Goal: Communication & Community: Answer question/provide support

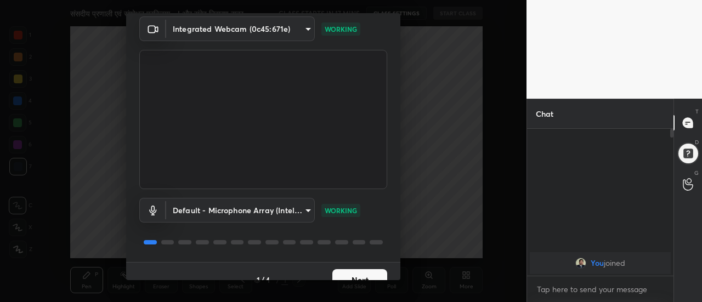
scroll to position [57, 0]
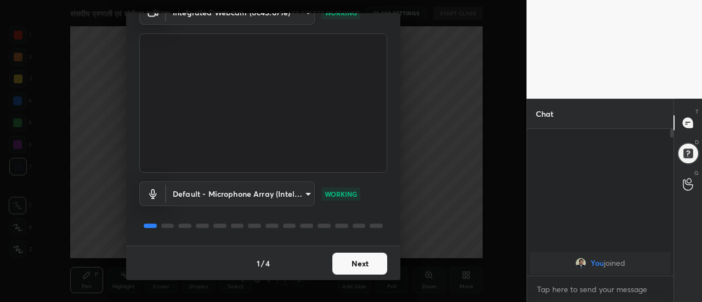
click at [367, 264] on button "Next" at bounding box center [359, 264] width 55 height 22
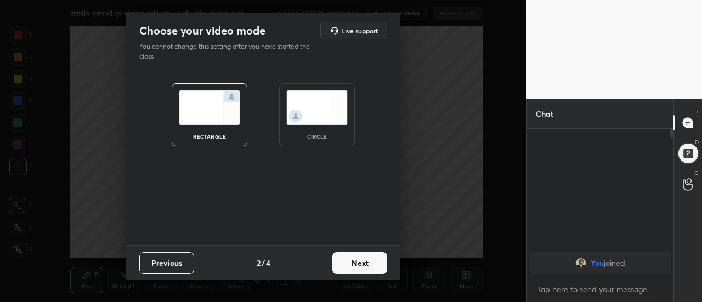
scroll to position [0, 0]
click at [367, 264] on button "Next" at bounding box center [359, 263] width 55 height 22
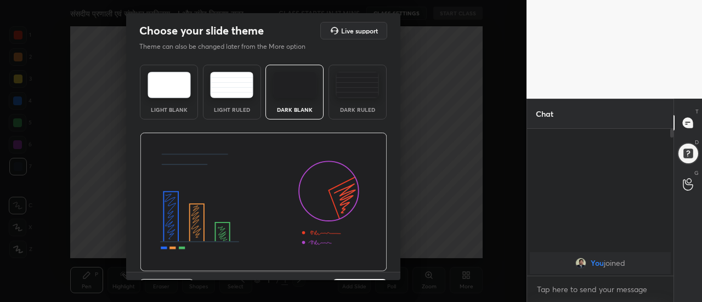
scroll to position [26, 0]
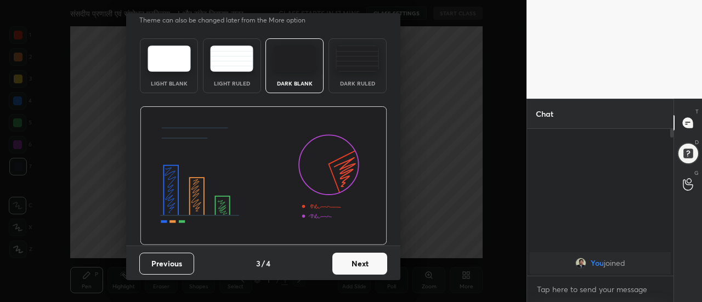
click at [372, 264] on button "Next" at bounding box center [359, 264] width 55 height 22
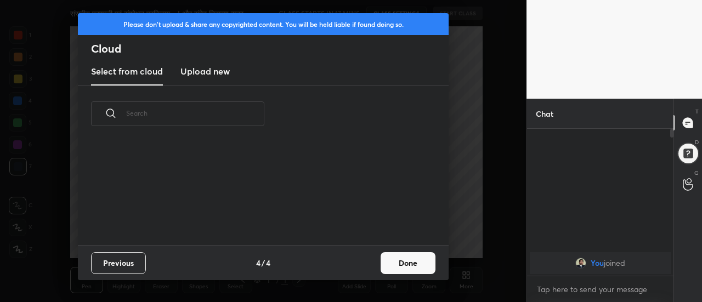
scroll to position [103, 352]
click at [405, 263] on button "Done" at bounding box center [408, 263] width 55 height 22
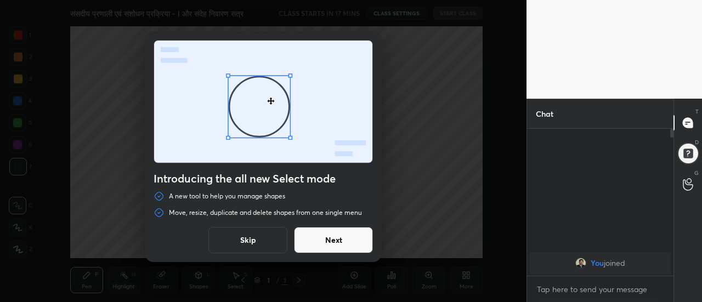
click at [341, 237] on button "Next" at bounding box center [333, 240] width 79 height 26
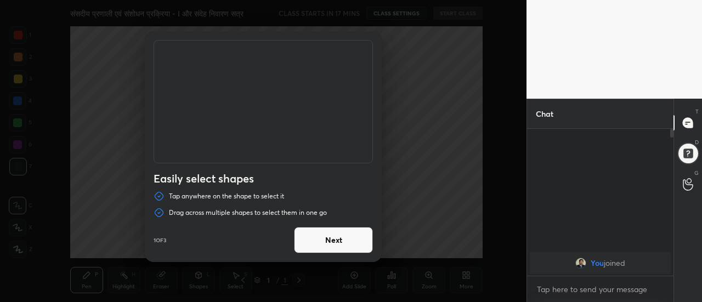
click at [341, 237] on button "Next" at bounding box center [333, 240] width 79 height 26
click at [341, 237] on button "Done" at bounding box center [333, 240] width 79 height 26
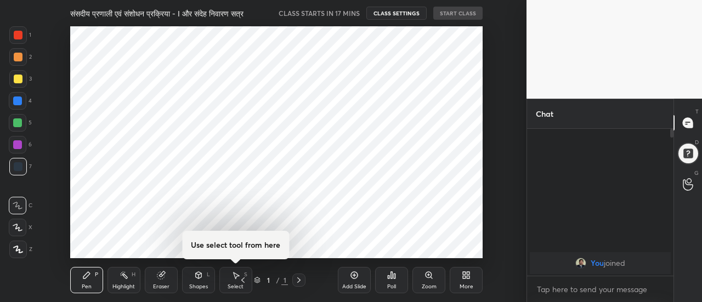
click at [353, 274] on icon at bounding box center [354, 275] width 9 height 9
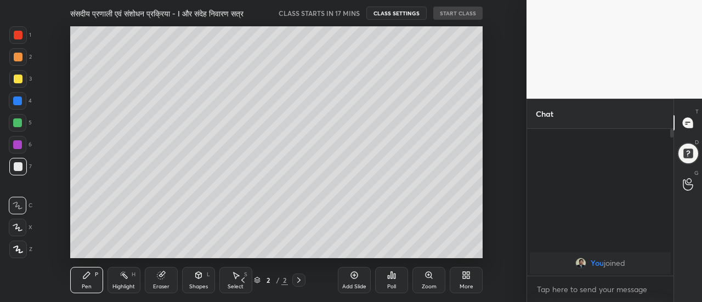
click at [353, 274] on icon at bounding box center [354, 275] width 9 height 9
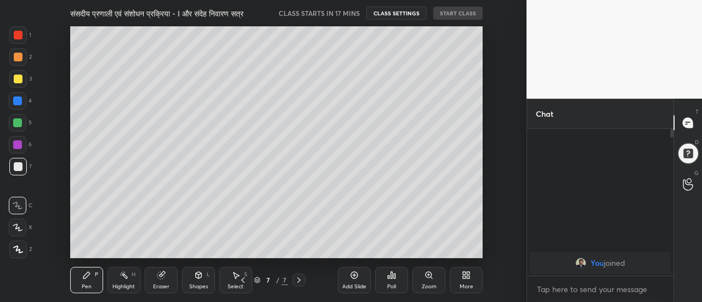
click at [353, 274] on icon at bounding box center [354, 275] width 9 height 9
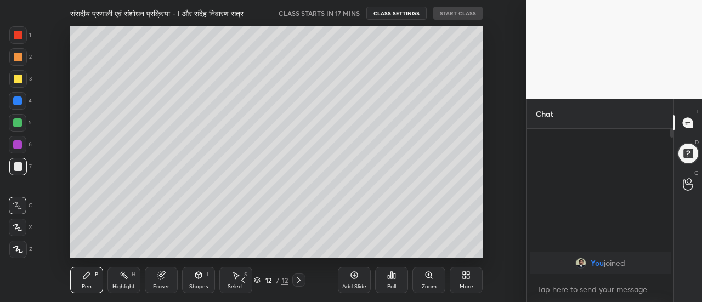
click at [353, 274] on icon at bounding box center [354, 275] width 9 height 9
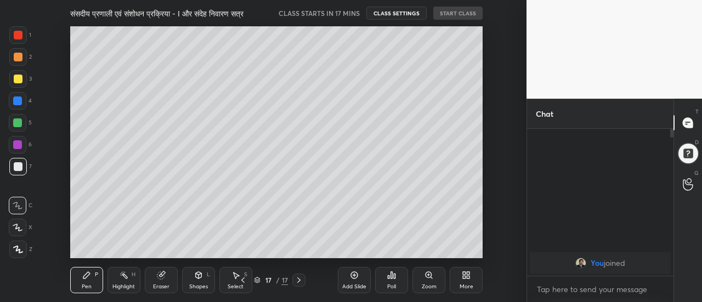
click at [353, 274] on icon at bounding box center [354, 275] width 9 height 9
click at [245, 281] on icon at bounding box center [243, 280] width 9 height 9
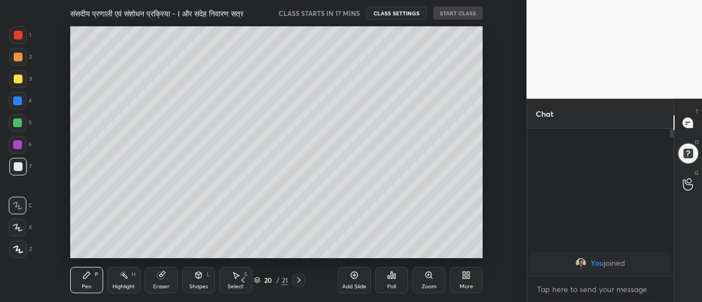
click at [245, 281] on icon at bounding box center [243, 280] width 9 height 9
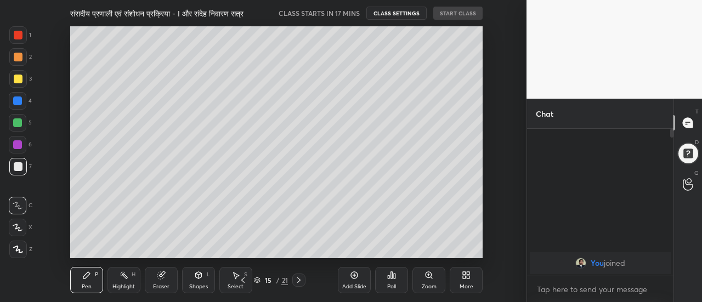
click at [245, 281] on icon at bounding box center [243, 280] width 9 height 9
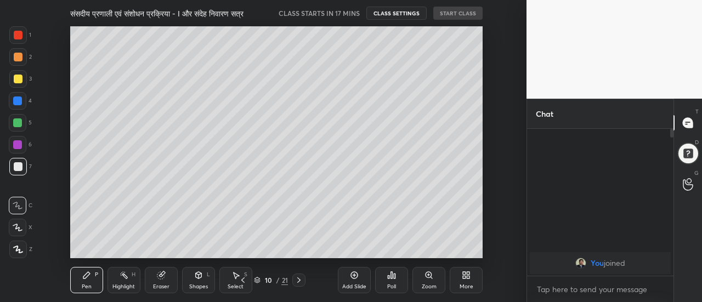
click at [245, 281] on icon at bounding box center [243, 280] width 9 height 9
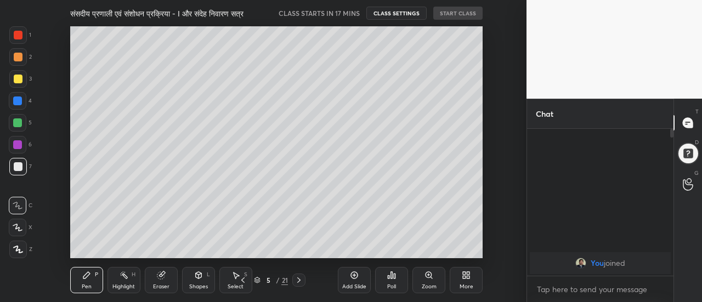
click at [245, 281] on icon at bounding box center [243, 280] width 9 height 9
click at [234, 271] on icon at bounding box center [235, 275] width 9 height 9
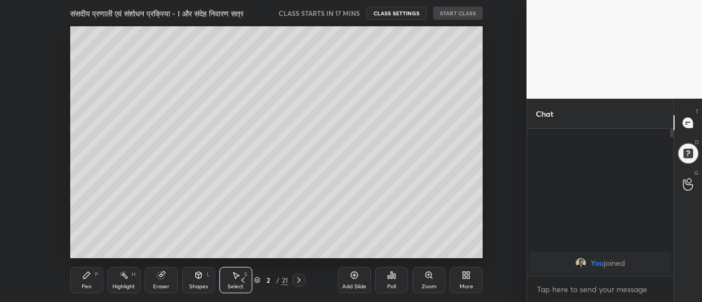
click at [234, 271] on icon at bounding box center [235, 275] width 9 height 9
click at [83, 287] on div "Pen" at bounding box center [87, 286] width 10 height 5
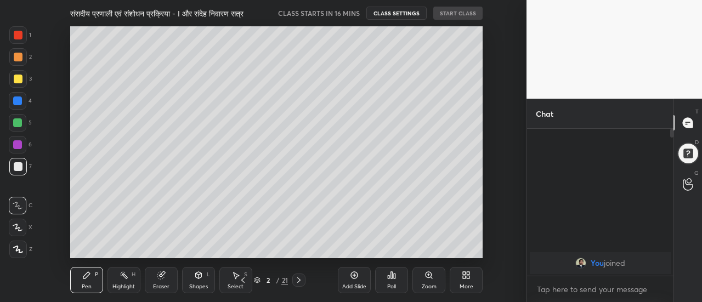
click at [19, 247] on icon at bounding box center [18, 250] width 10 height 8
click at [161, 282] on div "Eraser" at bounding box center [161, 280] width 33 height 26
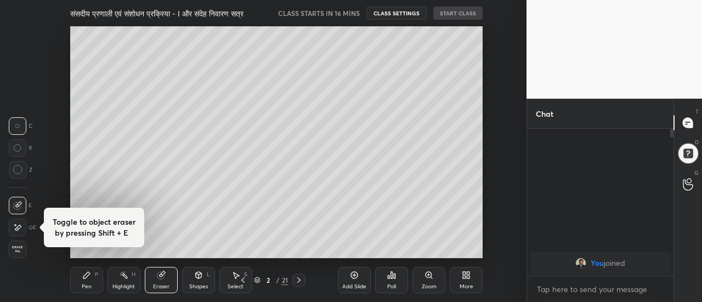
click at [22, 228] on div at bounding box center [18, 228] width 18 height 18
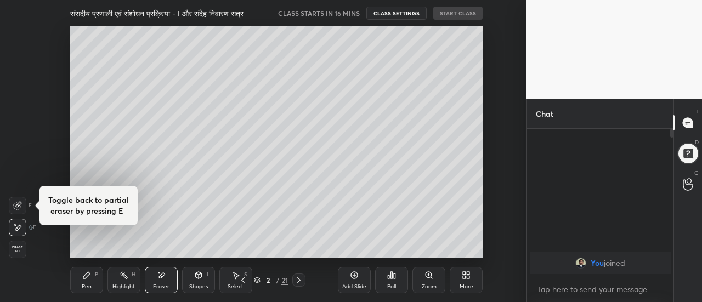
click at [86, 279] on icon at bounding box center [86, 275] width 9 height 9
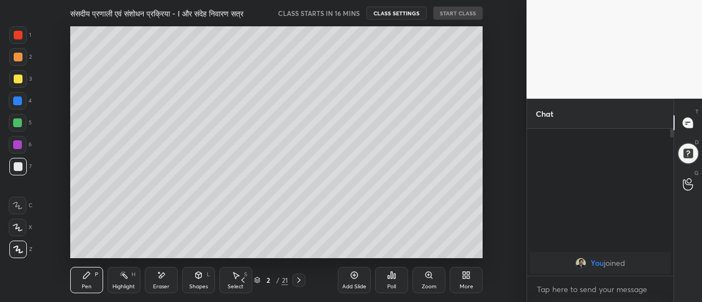
click at [19, 78] on div at bounding box center [18, 79] width 9 height 9
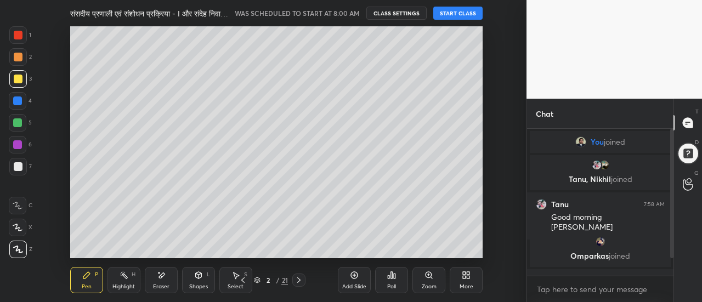
click at [461, 14] on button "START CLASS" at bounding box center [457, 13] width 49 height 13
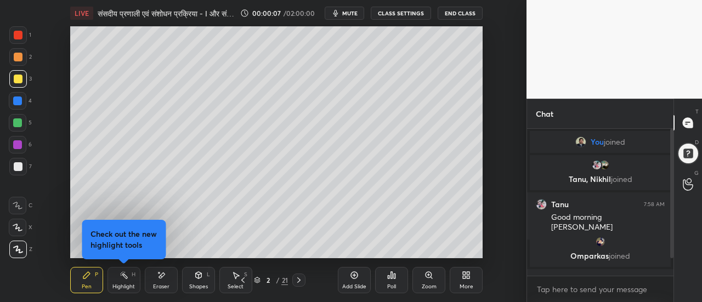
scroll to position [30, 0]
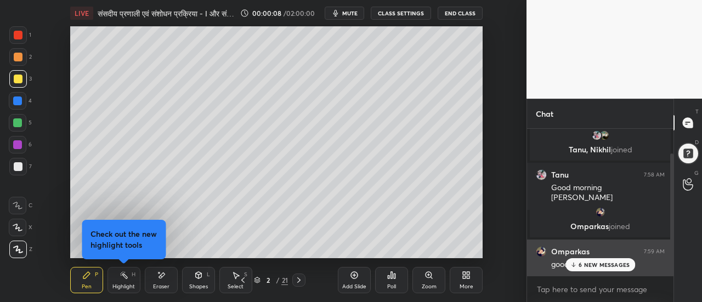
click at [601, 267] on p "6 NEW MESSAGES" at bounding box center [604, 265] width 51 height 7
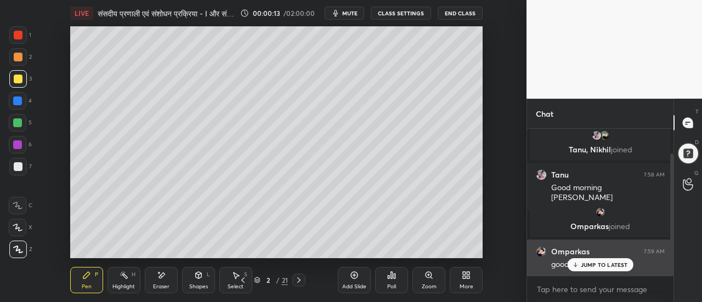
click at [611, 265] on p "JUMP TO LATEST" at bounding box center [604, 265] width 47 height 7
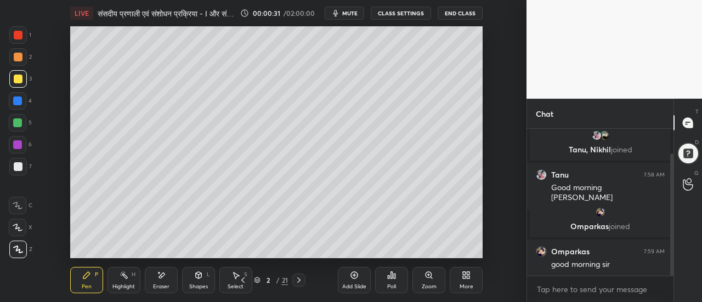
click at [166, 282] on div "Eraser" at bounding box center [161, 280] width 33 height 26
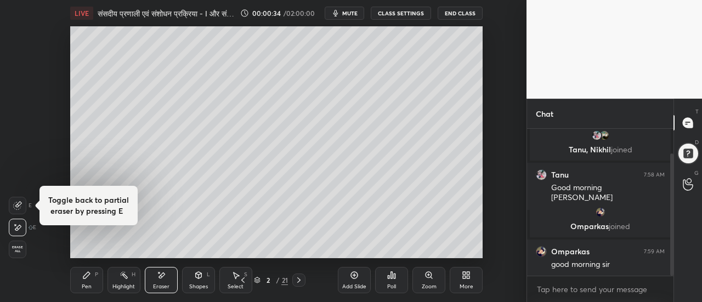
click at [17, 230] on icon at bounding box center [18, 227] width 6 height 5
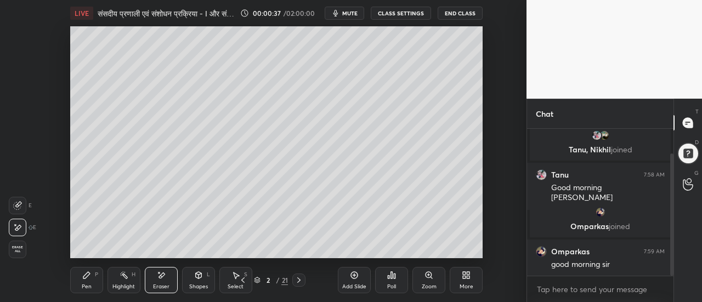
click at [90, 286] on div "Pen" at bounding box center [87, 286] width 10 height 5
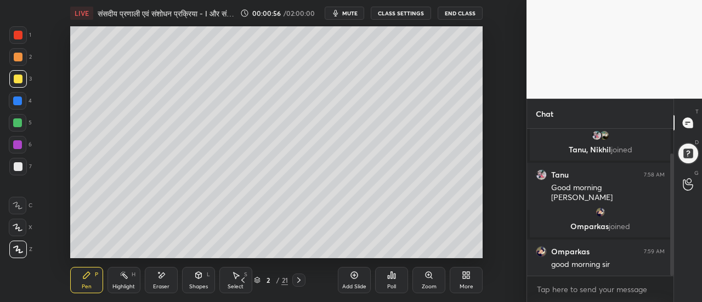
scroll to position [67, 0]
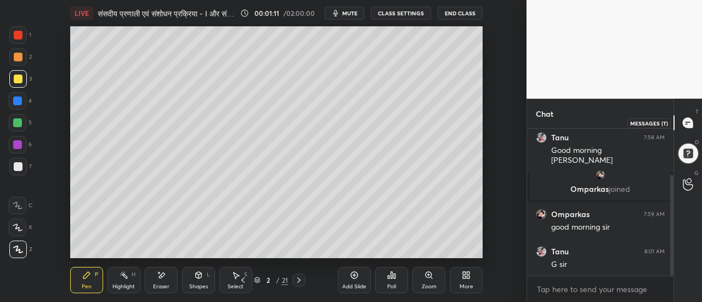
click at [688, 123] on icon at bounding box center [688, 123] width 10 height 10
click at [689, 155] on div at bounding box center [688, 154] width 22 height 22
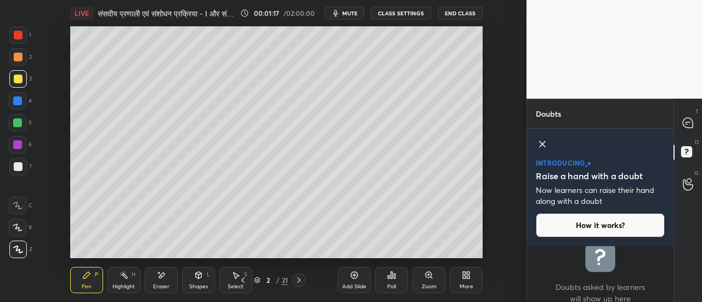
click at [610, 222] on button "How it works?" at bounding box center [600, 225] width 129 height 24
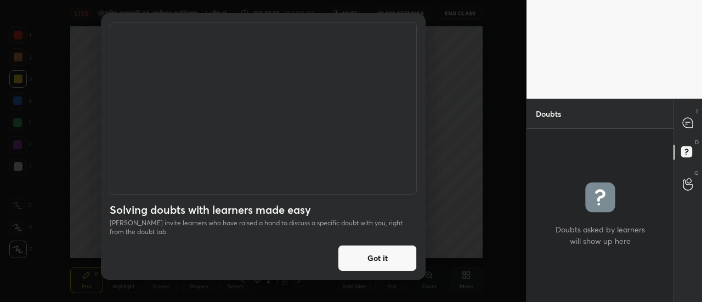
scroll to position [170, 143]
click at [396, 261] on button "Got it" at bounding box center [377, 258] width 79 height 26
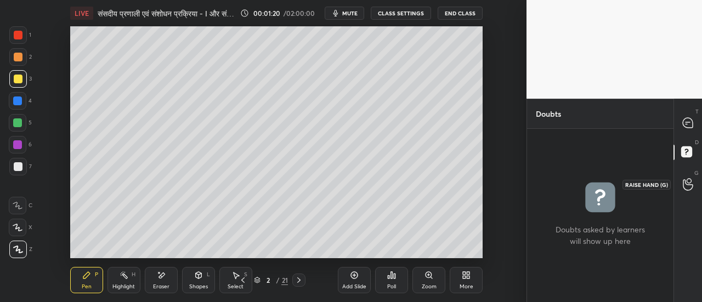
click at [687, 187] on icon at bounding box center [688, 184] width 10 height 13
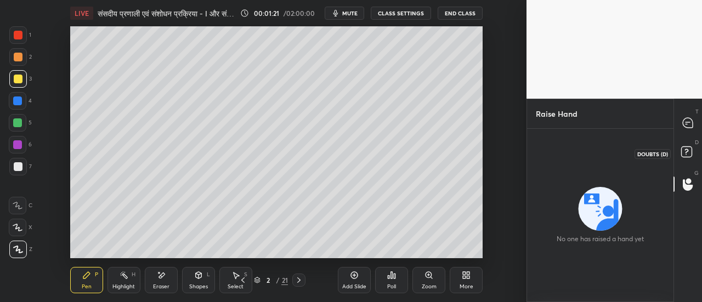
click at [687, 152] on rect at bounding box center [686, 152] width 10 height 10
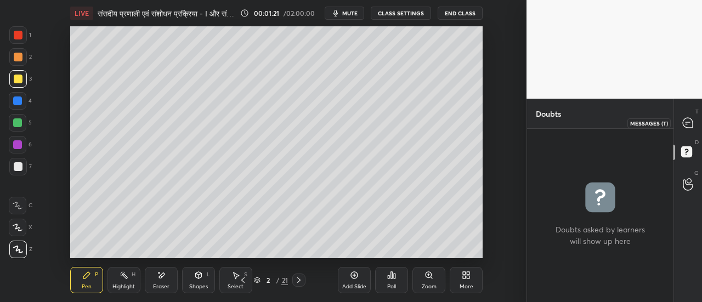
click at [686, 124] on icon at bounding box center [687, 124] width 2 height 0
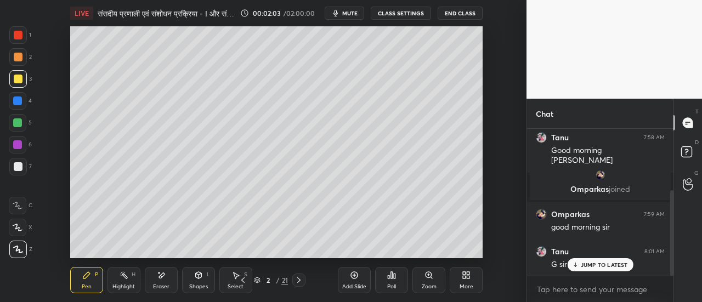
scroll to position [106, 0]
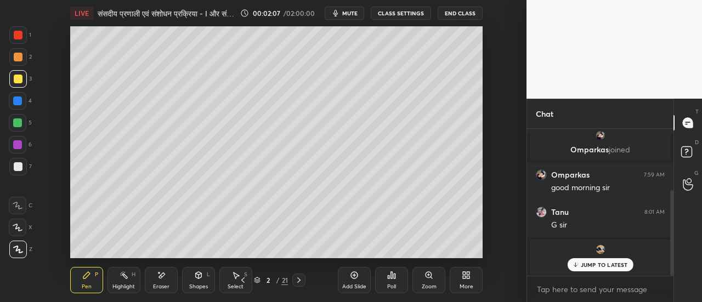
click at [21, 60] on div at bounding box center [18, 57] width 9 height 9
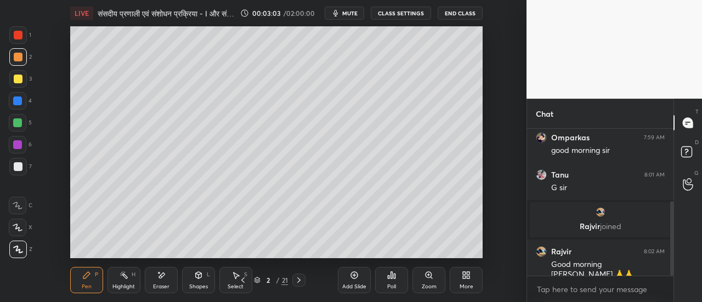
scroll to position [181, 0]
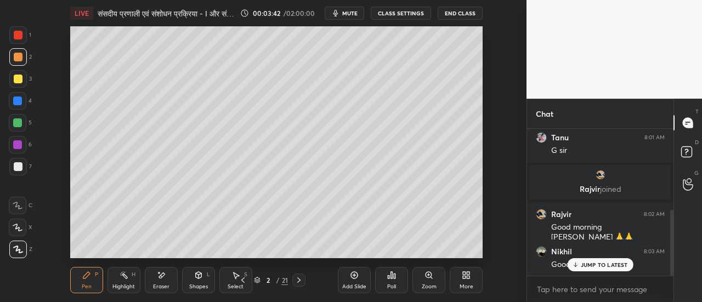
click at [162, 280] on icon at bounding box center [161, 275] width 9 height 9
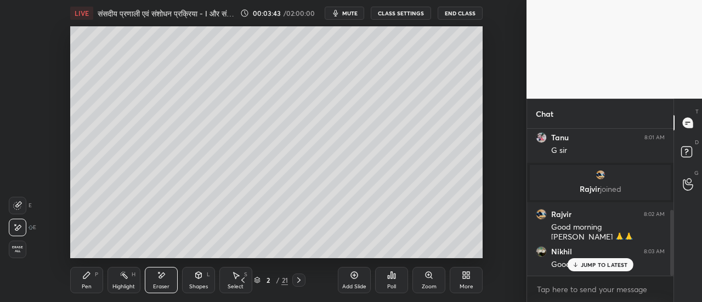
click at [87, 284] on div "Pen" at bounding box center [87, 286] width 10 height 5
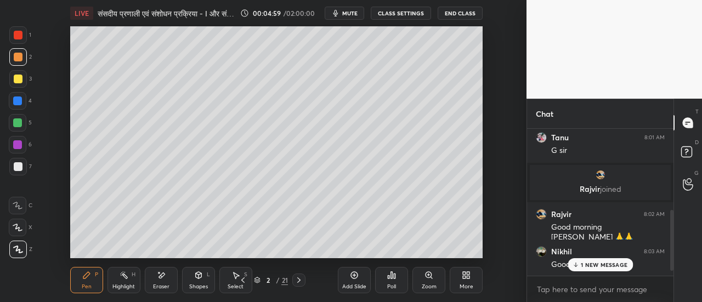
scroll to position [218, 0]
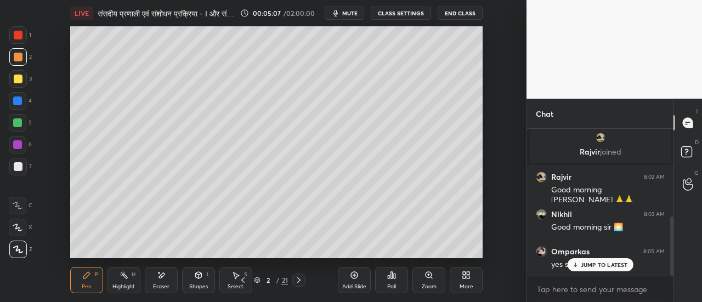
click at [19, 168] on div at bounding box center [18, 166] width 9 height 9
click at [170, 281] on div "Eraser" at bounding box center [161, 280] width 33 height 26
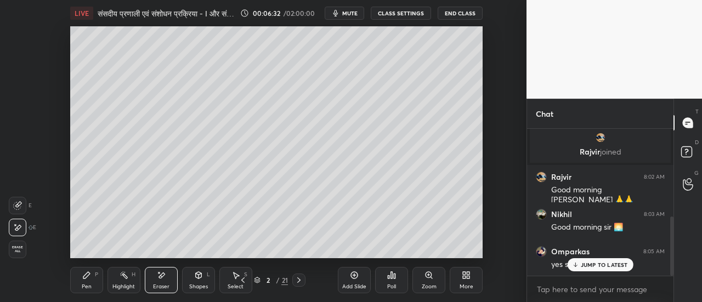
click at [88, 285] on div "Pen" at bounding box center [87, 286] width 10 height 5
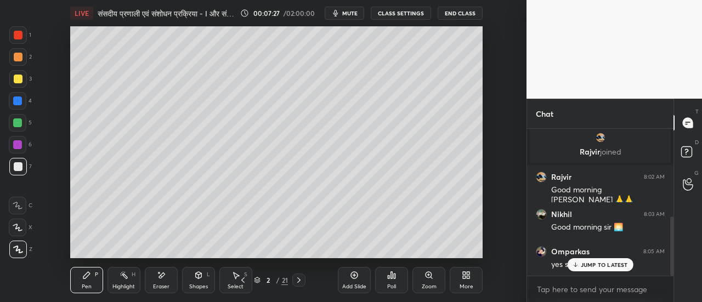
click at [19, 37] on div at bounding box center [18, 35] width 9 height 9
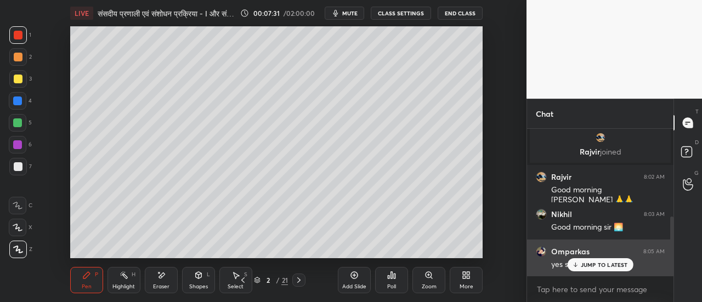
click at [595, 265] on p "JUMP TO LATEST" at bounding box center [604, 265] width 47 height 7
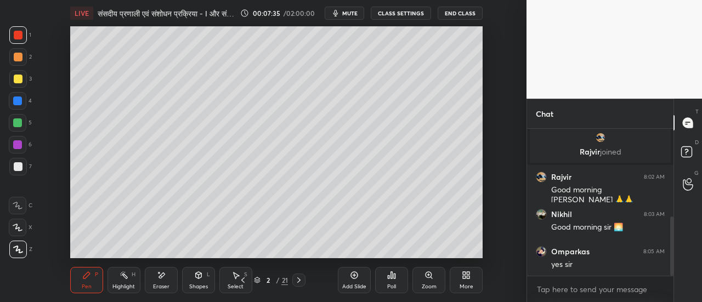
click at [299, 282] on icon at bounding box center [299, 280] width 9 height 9
click at [21, 168] on div at bounding box center [18, 166] width 9 height 9
click at [20, 80] on div at bounding box center [18, 79] width 9 height 9
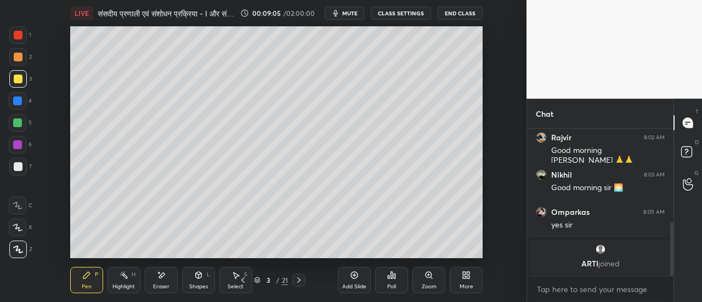
click at [598, 253] on img "grid" at bounding box center [600, 249] width 11 height 11
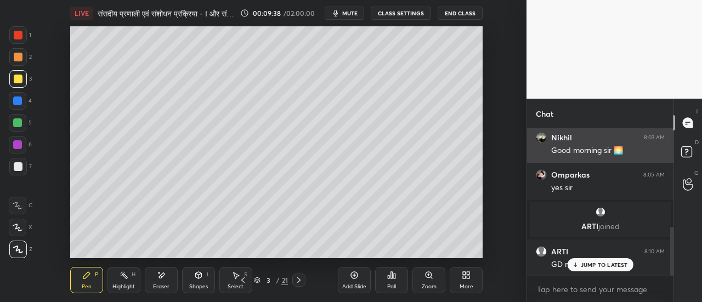
scroll to position [306, 0]
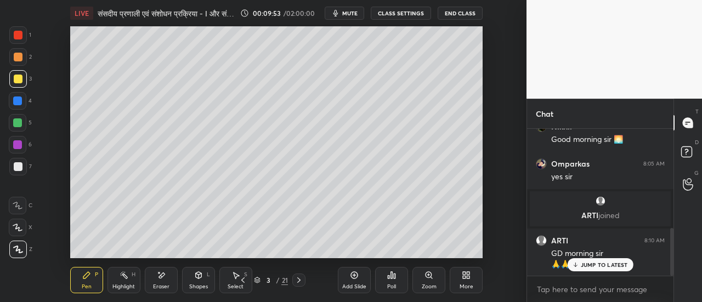
click at [19, 125] on div at bounding box center [17, 122] width 9 height 9
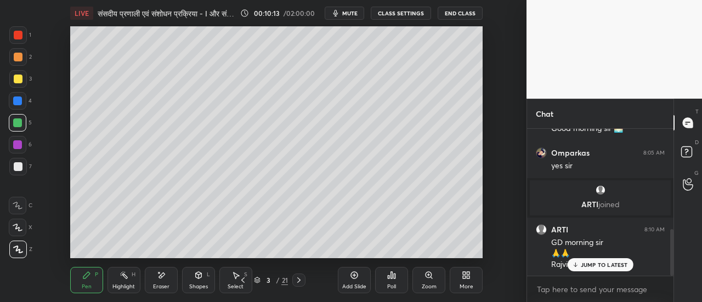
click at [612, 264] on p "JUMP TO LATEST" at bounding box center [604, 265] width 47 height 7
click at [19, 169] on div at bounding box center [18, 166] width 9 height 9
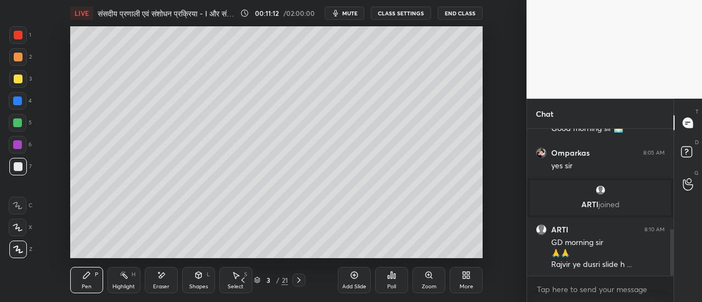
scroll to position [354, 0]
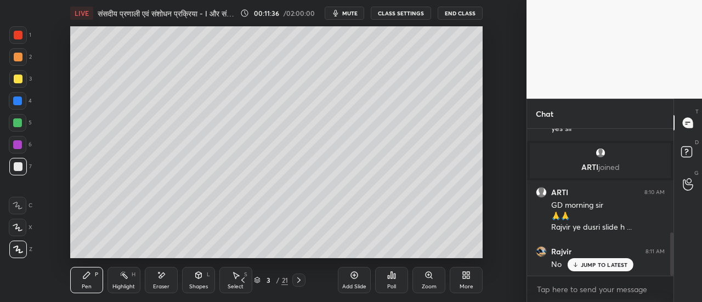
click at [374, 252] on div "Add Slide Poll Zoom More" at bounding box center [410, 280] width 145 height 61
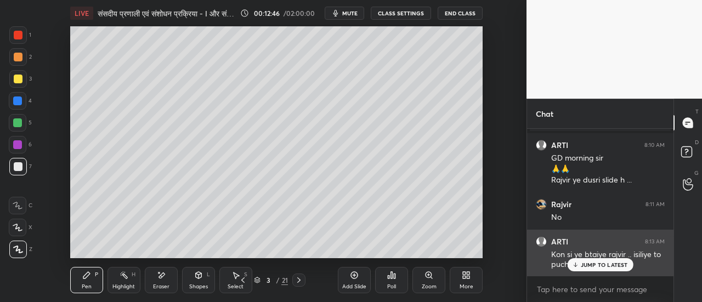
click at [596, 265] on p "JUMP TO LATEST" at bounding box center [604, 265] width 47 height 7
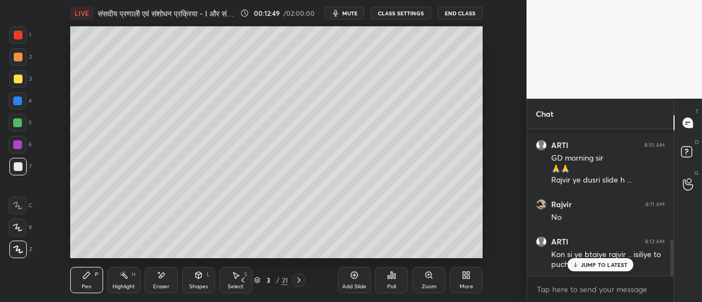
scroll to position [449, 0]
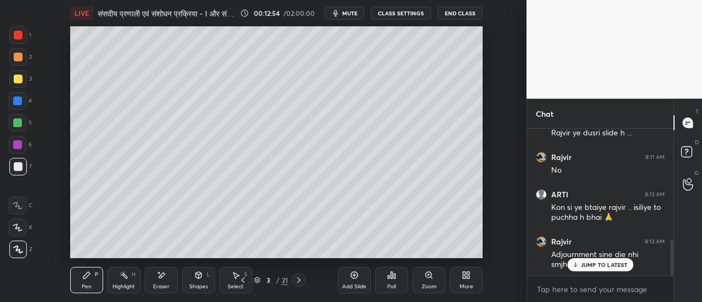
click at [612, 265] on p "JUMP TO LATEST" at bounding box center [604, 265] width 47 height 7
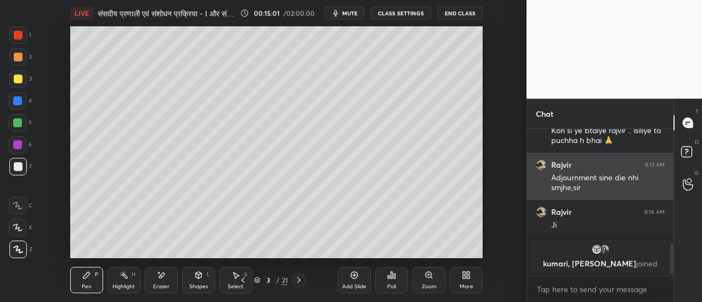
scroll to position [563, 0]
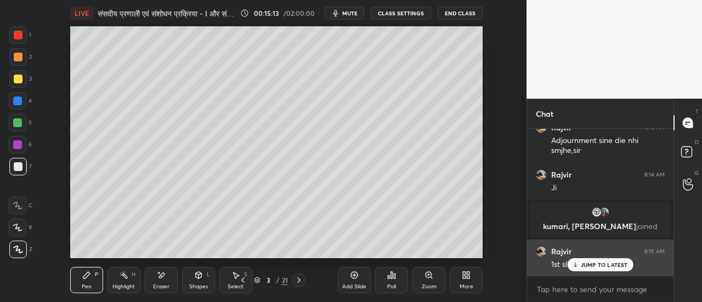
click at [589, 265] on p "JUMP TO LATEST" at bounding box center [604, 265] width 47 height 7
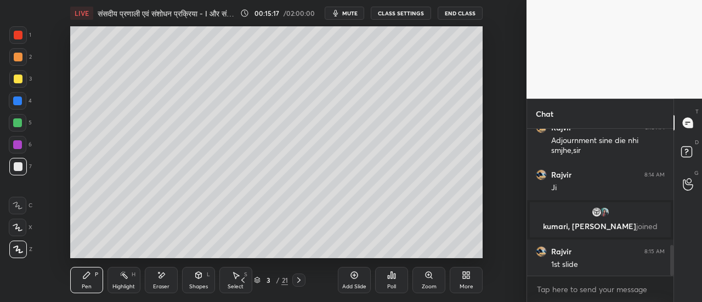
click at [244, 280] on icon at bounding box center [243, 280] width 9 height 9
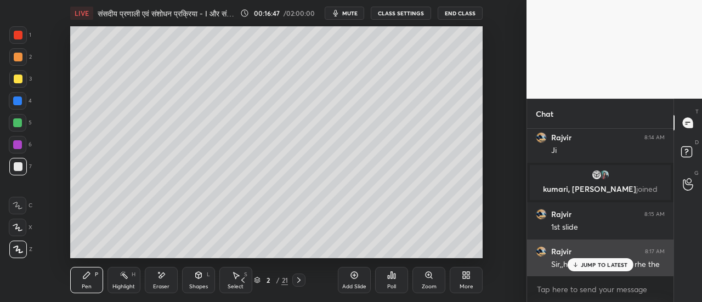
click at [589, 264] on p "JUMP TO LATEST" at bounding box center [604, 265] width 47 height 7
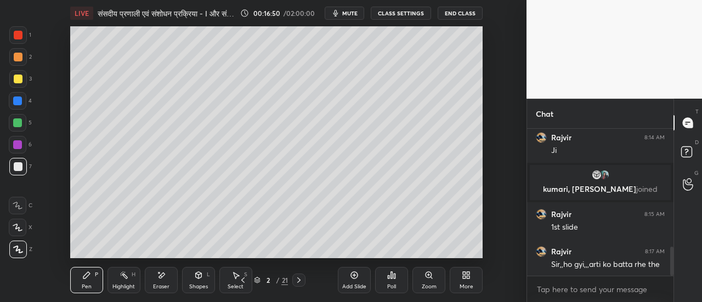
click at [298, 281] on icon at bounding box center [299, 280] width 9 height 9
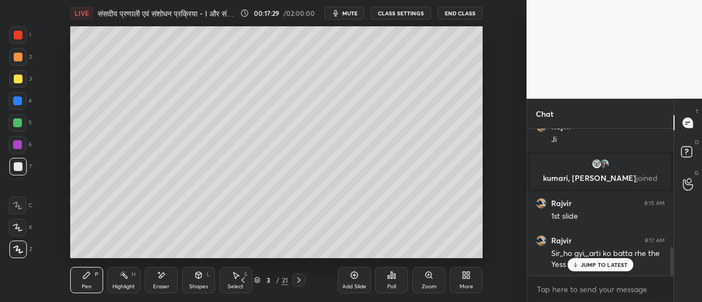
click at [298, 280] on icon at bounding box center [299, 280] width 9 height 9
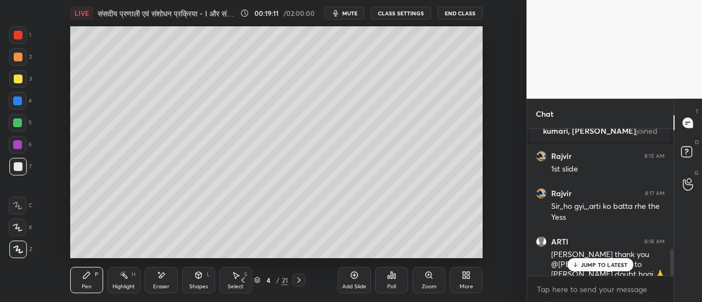
click at [159, 285] on div "Eraser" at bounding box center [161, 286] width 16 height 5
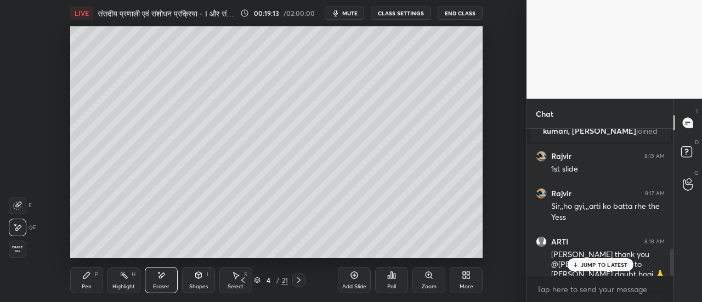
click at [91, 284] on div "Pen P" at bounding box center [86, 280] width 33 height 26
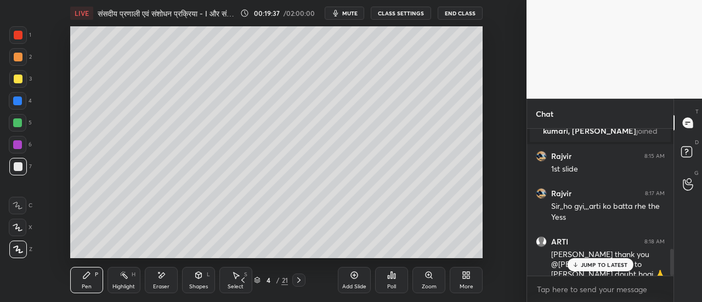
click at [19, 59] on div at bounding box center [18, 57] width 9 height 9
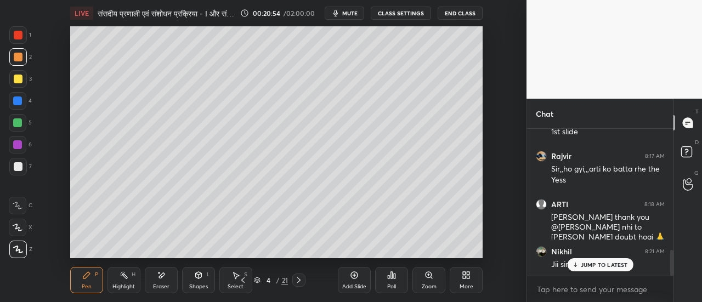
click at [299, 279] on icon at bounding box center [299, 280] width 9 height 9
click at [242, 280] on icon at bounding box center [243, 280] width 9 height 9
click at [298, 281] on icon at bounding box center [299, 280] width 9 height 9
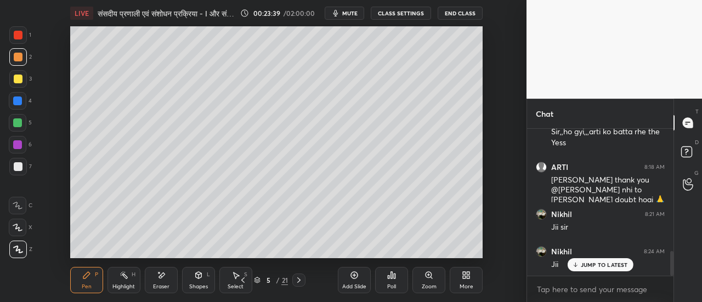
click at [18, 168] on div at bounding box center [18, 166] width 9 height 9
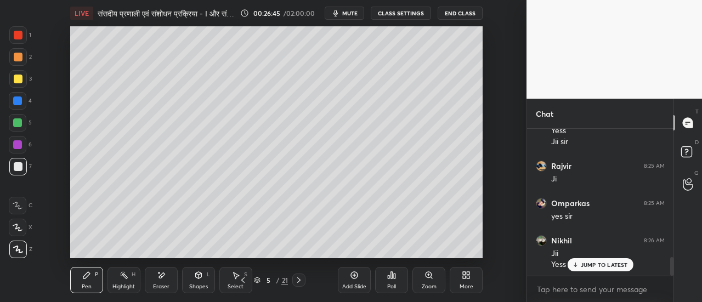
scroll to position [1028, 0]
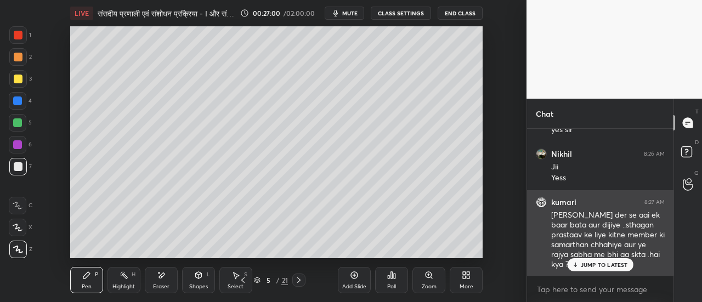
click at [592, 264] on p "JUMP TO LATEST" at bounding box center [604, 265] width 47 height 7
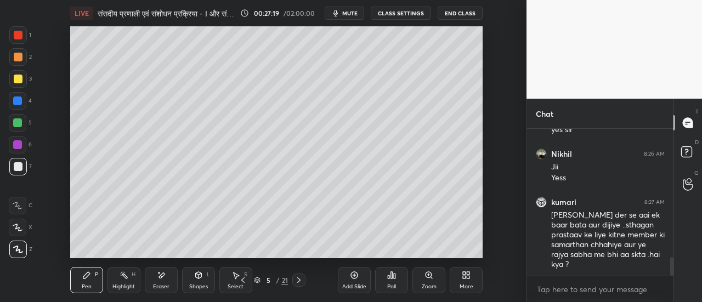
scroll to position [1039, 0]
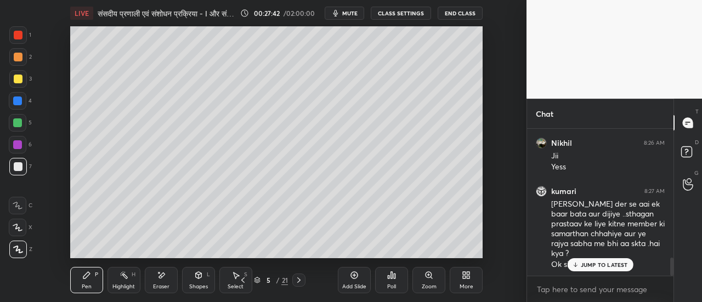
click at [241, 281] on icon at bounding box center [243, 280] width 9 height 9
click at [298, 281] on icon at bounding box center [299, 280] width 9 height 9
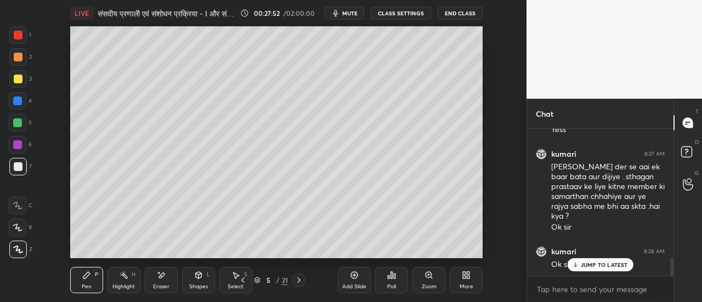
click at [244, 280] on icon at bounding box center [243, 280] width 9 height 9
click at [241, 281] on icon at bounding box center [243, 280] width 9 height 9
click at [242, 279] on icon at bounding box center [243, 280] width 9 height 9
click at [244, 279] on icon at bounding box center [242, 280] width 3 height 5
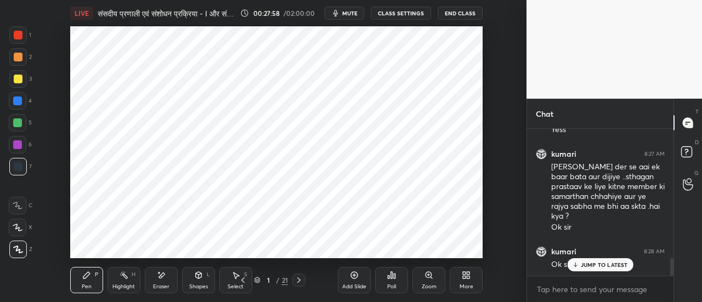
click at [299, 279] on icon at bounding box center [298, 280] width 3 height 5
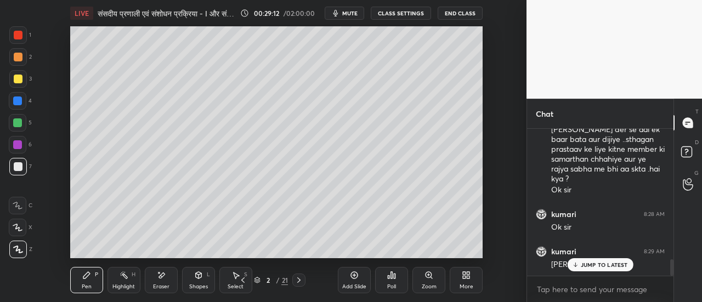
scroll to position [1151, 0]
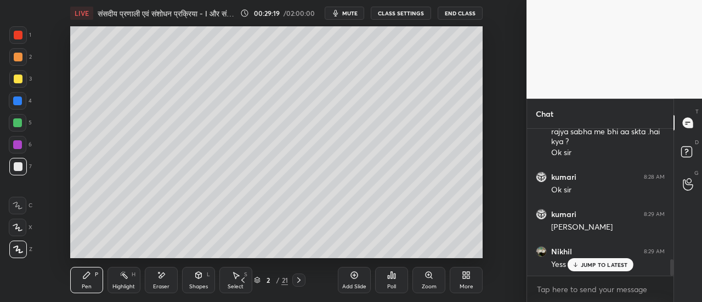
click at [297, 281] on icon at bounding box center [299, 280] width 9 height 9
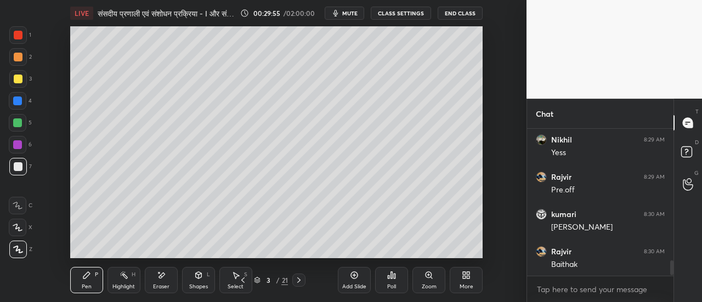
scroll to position [1300, 0]
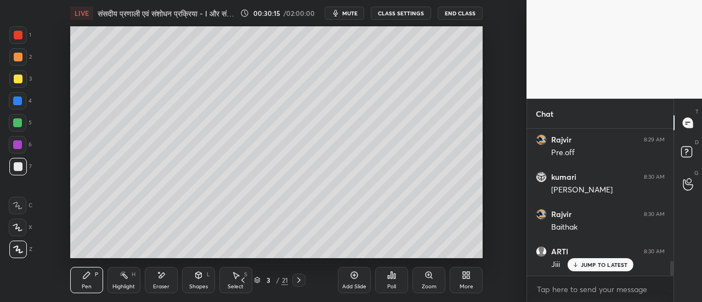
click at [299, 279] on icon at bounding box center [298, 280] width 3 height 5
click at [301, 281] on icon at bounding box center [299, 280] width 9 height 9
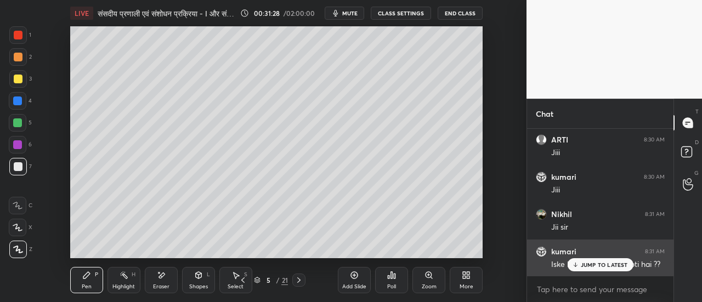
click at [618, 265] on p "JUMP TO LATEST" at bounding box center [604, 265] width 47 height 7
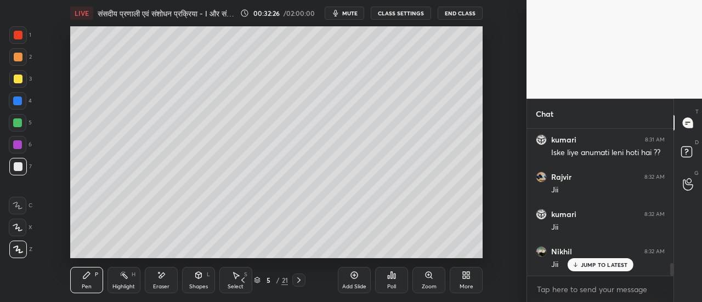
scroll to position [1571, 0]
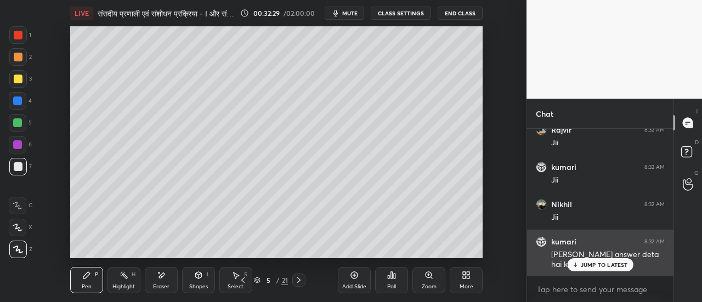
click at [595, 266] on p "JUMP TO LATEST" at bounding box center [604, 265] width 47 height 7
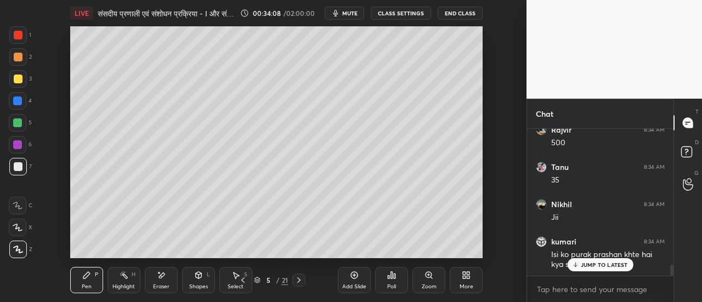
scroll to position [1825, 0]
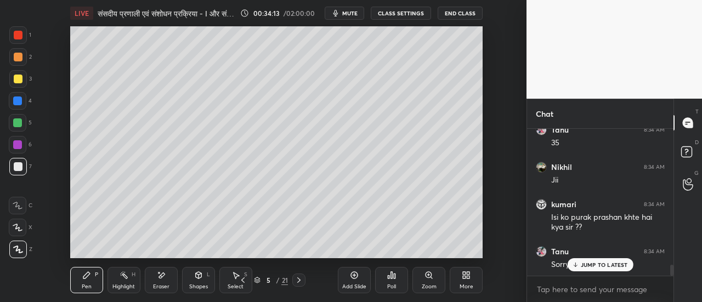
click at [583, 263] on p "JUMP TO LATEST" at bounding box center [604, 265] width 47 height 7
click at [161, 280] on div "Eraser" at bounding box center [161, 280] width 33 height 26
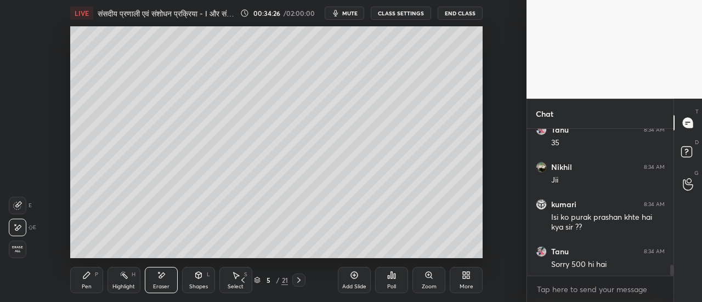
scroll to position [1863, 0]
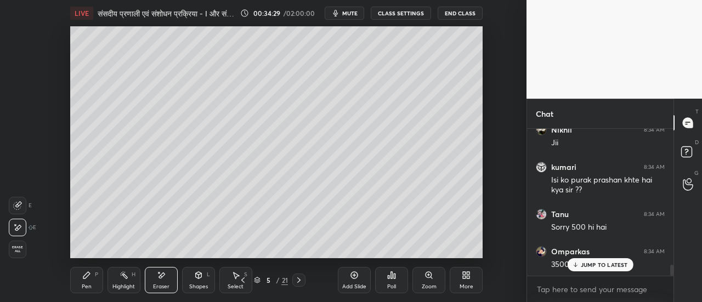
click at [88, 279] on icon at bounding box center [86, 275] width 9 height 9
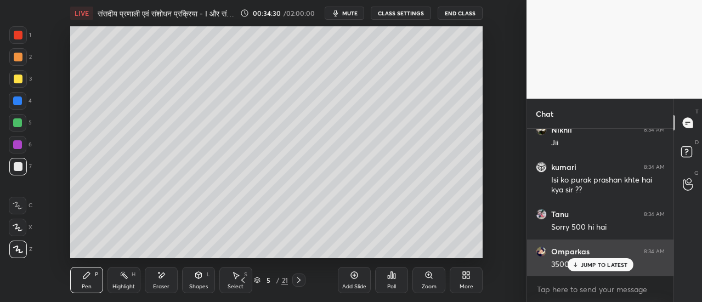
click at [585, 263] on p "JUMP TO LATEST" at bounding box center [604, 265] width 47 height 7
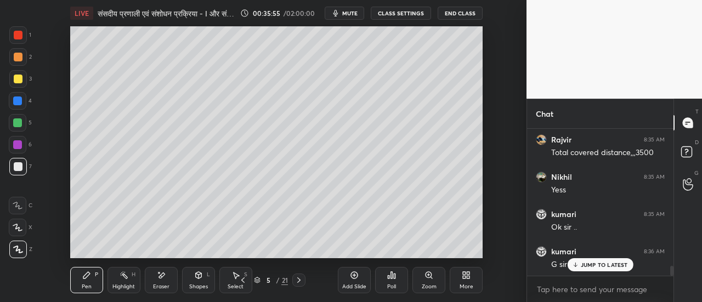
scroll to position [2144, 0]
click at [299, 280] on icon at bounding box center [299, 280] width 9 height 9
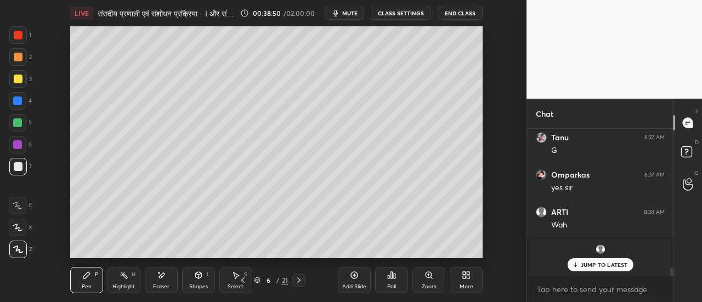
click at [614, 264] on p "JUMP TO LATEST" at bounding box center [604, 265] width 47 height 7
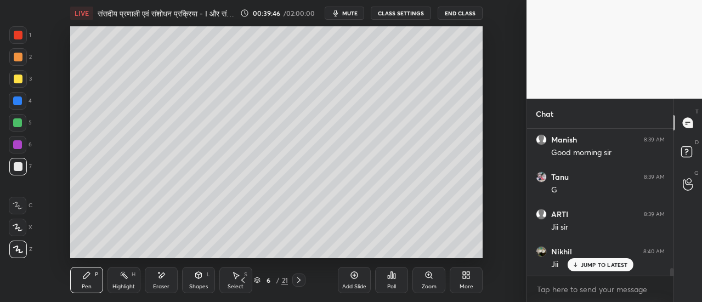
scroll to position [2690, 0]
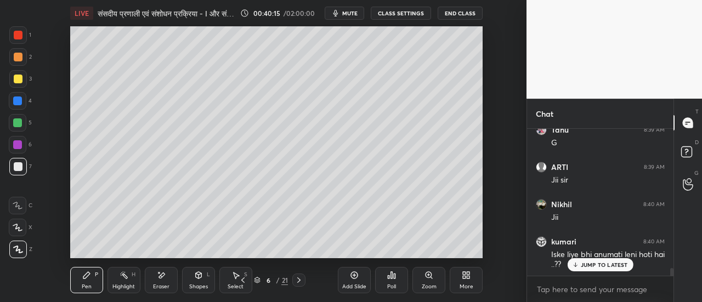
click at [162, 282] on div "Eraser" at bounding box center [161, 280] width 33 height 26
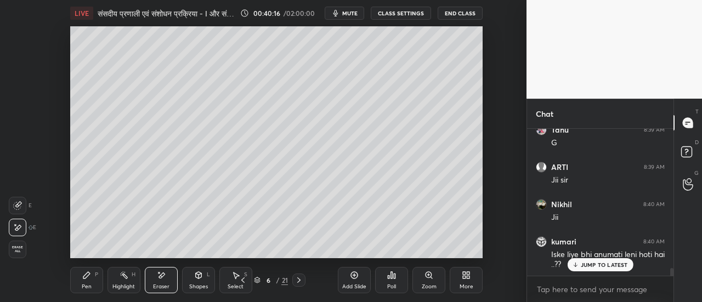
click at [90, 284] on div "Pen" at bounding box center [87, 286] width 10 height 5
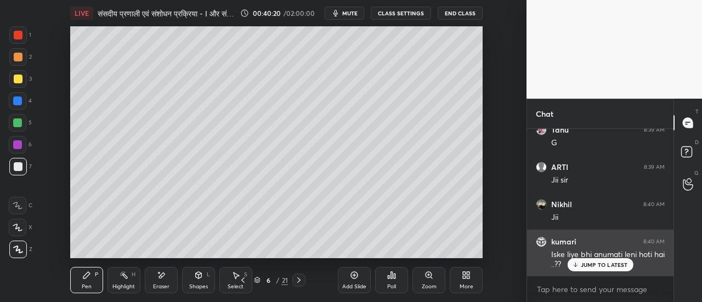
click at [593, 268] on p "JUMP TO LATEST" at bounding box center [604, 265] width 47 height 7
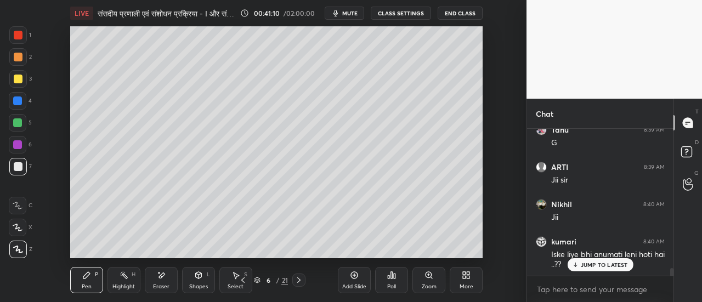
scroll to position [2727, 0]
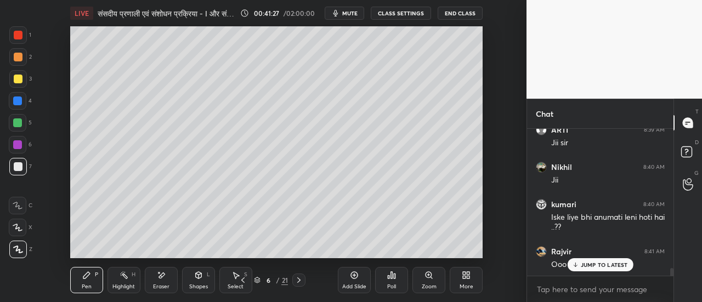
click at [301, 280] on icon at bounding box center [299, 280] width 9 height 9
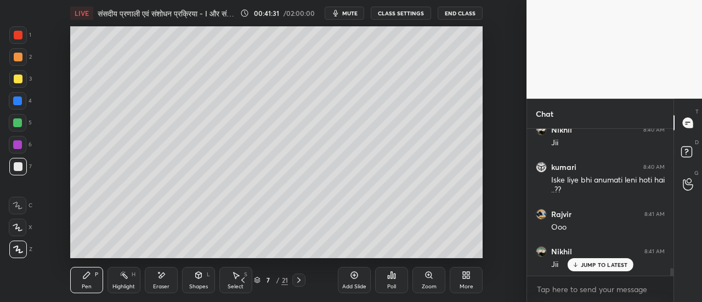
scroll to position [2821, 0]
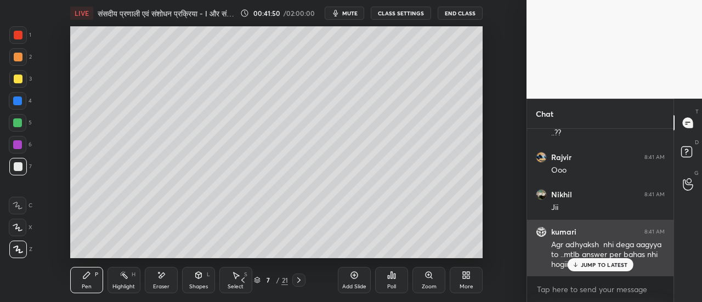
click at [593, 264] on p "JUMP TO LATEST" at bounding box center [604, 265] width 47 height 7
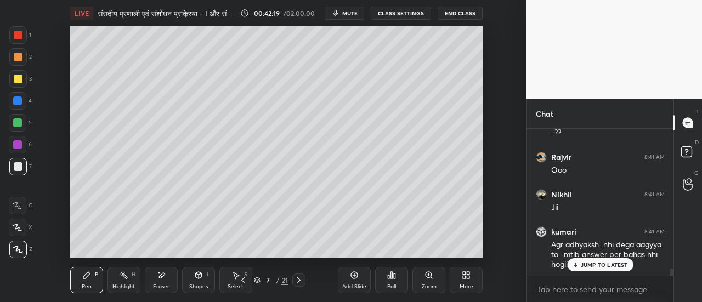
scroll to position [2868, 0]
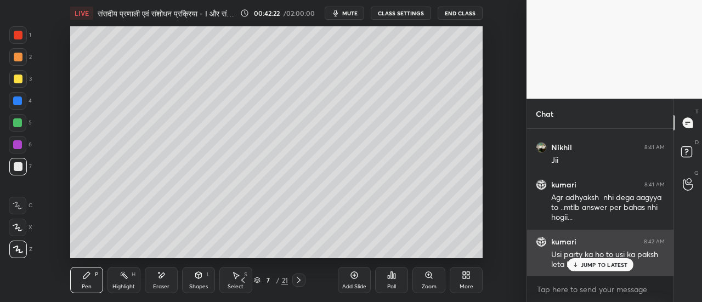
click at [603, 264] on p "JUMP TO LATEST" at bounding box center [604, 265] width 47 height 7
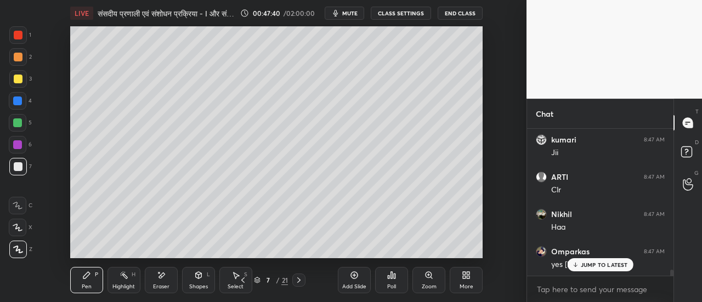
scroll to position [3448, 0]
click at [303, 281] on icon at bounding box center [299, 280] width 9 height 9
click at [18, 78] on div at bounding box center [18, 79] width 9 height 9
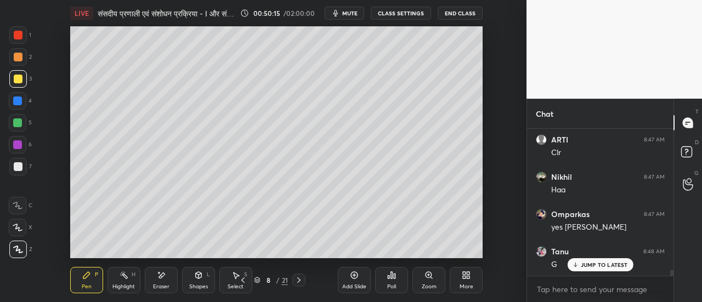
scroll to position [3485, 0]
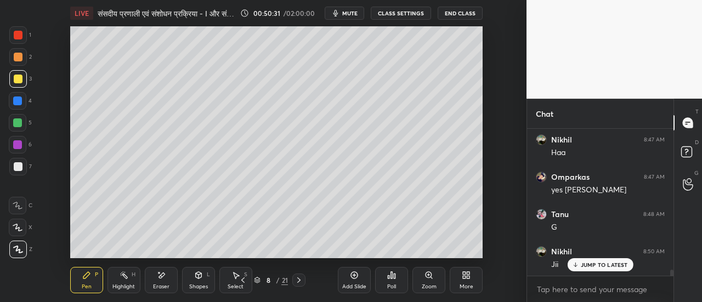
click at [18, 126] on div at bounding box center [17, 122] width 9 height 9
click at [19, 171] on div at bounding box center [18, 167] width 18 height 18
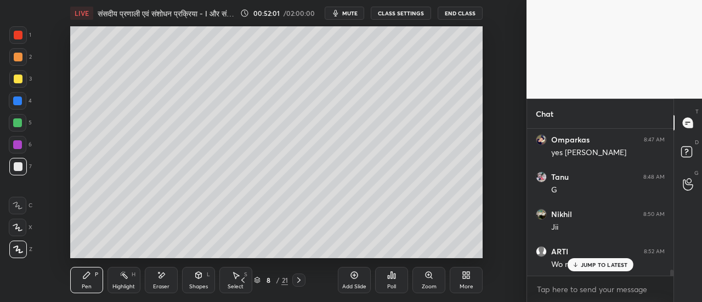
click at [598, 264] on p "JUMP TO LATEST" at bounding box center [604, 265] width 47 height 7
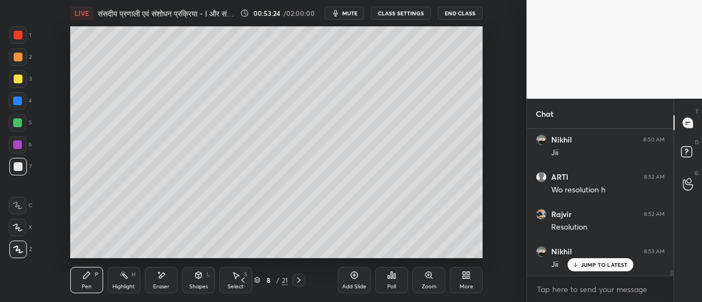
scroll to position [3634, 0]
click at [297, 280] on icon at bounding box center [299, 280] width 9 height 9
click at [20, 80] on div at bounding box center [18, 79] width 9 height 9
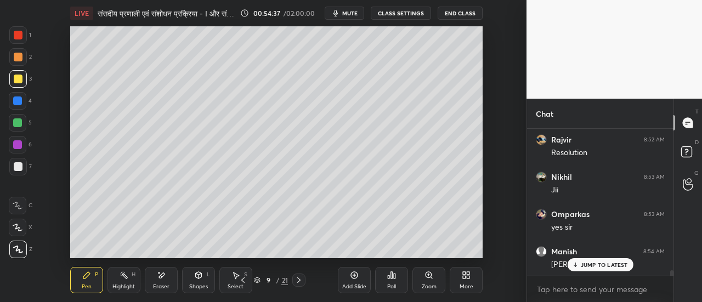
click at [21, 229] on icon at bounding box center [18, 228] width 10 height 8
click at [398, 253] on div "Poll" at bounding box center [391, 280] width 33 height 61
click at [483, 212] on div "Setting up your live class Poll for secs No correct answer Start poll" at bounding box center [276, 142] width 483 height 232
click at [485, 214] on div "Setting up your live class Poll for secs No correct answer Start poll" at bounding box center [276, 142] width 483 height 232
click at [300, 279] on icon at bounding box center [299, 280] width 9 height 9
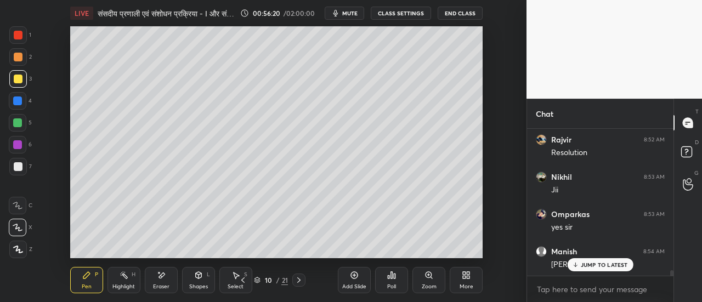
scroll to position [3709, 0]
click at [301, 279] on icon at bounding box center [299, 280] width 9 height 9
click at [244, 282] on icon at bounding box center [243, 280] width 9 height 9
click at [244, 281] on icon at bounding box center [243, 280] width 9 height 9
click at [18, 59] on div at bounding box center [18, 57] width 9 height 9
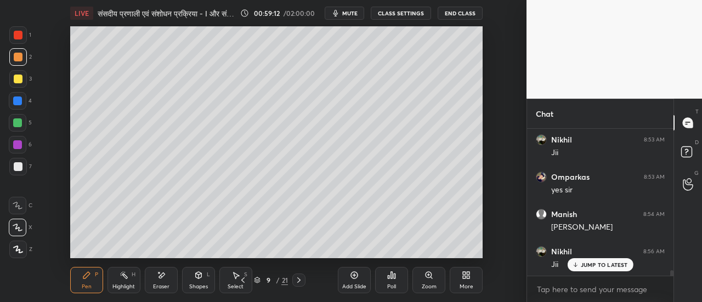
click at [22, 248] on icon at bounding box center [18, 250] width 10 height 8
click at [296, 282] on icon at bounding box center [299, 280] width 9 height 9
click at [297, 281] on icon at bounding box center [299, 280] width 9 height 9
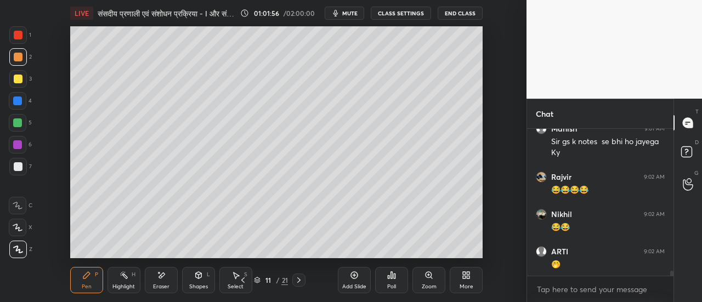
scroll to position [4225, 0]
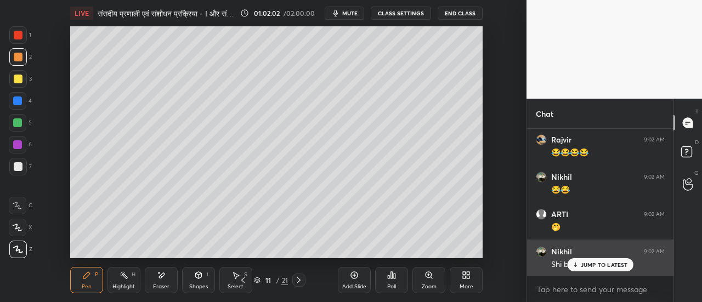
click at [596, 265] on p "JUMP TO LATEST" at bounding box center [604, 265] width 47 height 7
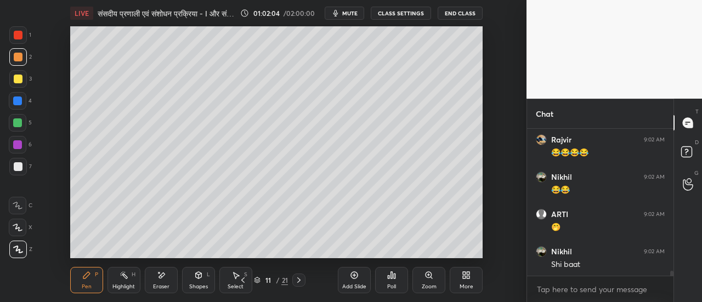
scroll to position [4272, 0]
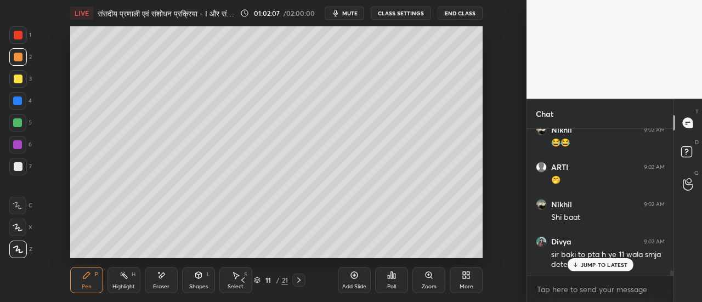
click at [597, 265] on p "JUMP TO LATEST" at bounding box center [604, 265] width 47 height 7
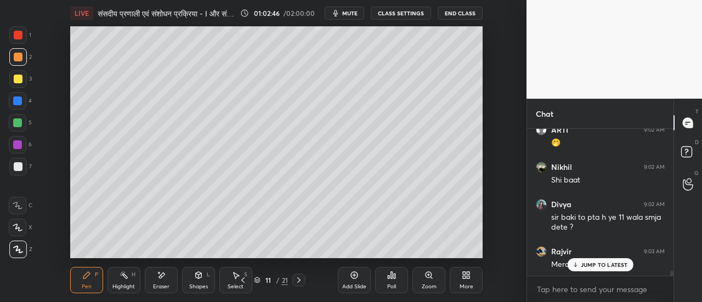
scroll to position [4347, 0]
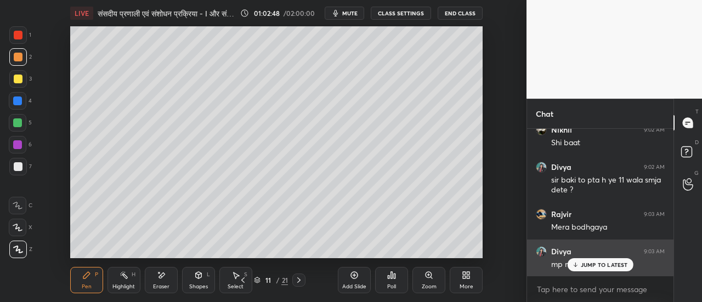
click at [585, 267] on p "JUMP TO LATEST" at bounding box center [604, 265] width 47 height 7
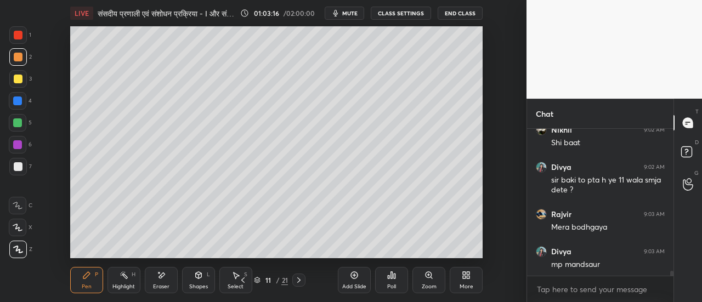
click at [350, 16] on span "mute" at bounding box center [349, 13] width 15 height 8
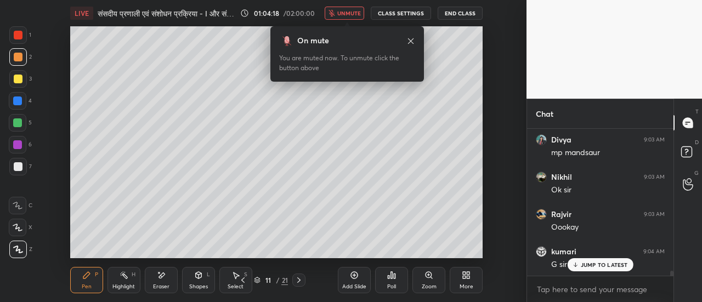
scroll to position [4506, 0]
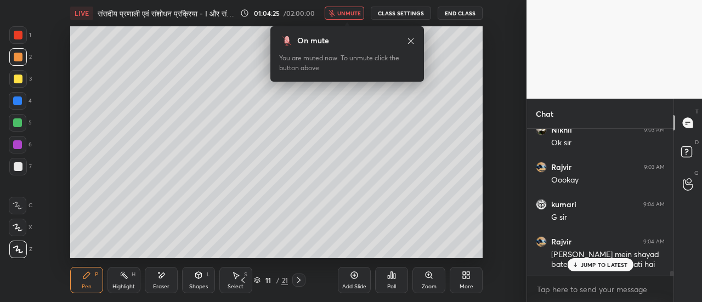
click at [355, 17] on button "unmute" at bounding box center [344, 13] width 39 height 13
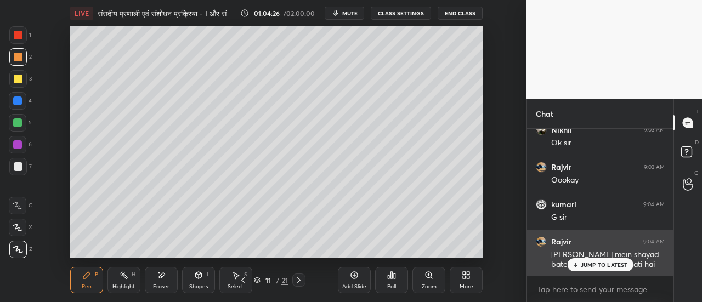
click at [595, 264] on p "JUMP TO LATEST" at bounding box center [604, 265] width 47 height 7
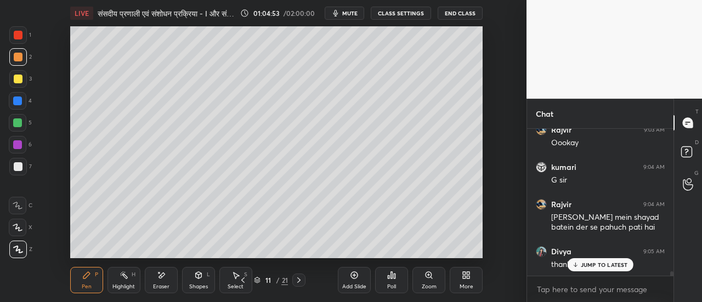
scroll to position [4581, 0]
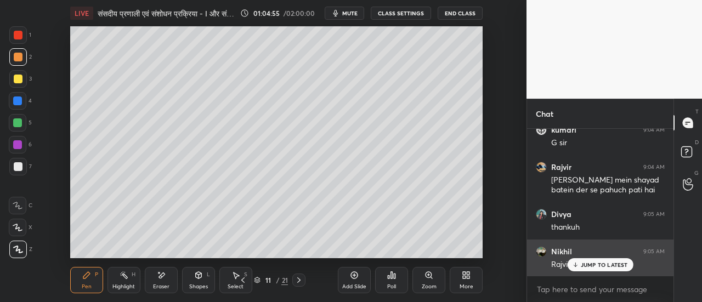
click at [595, 267] on p "JUMP TO LATEST" at bounding box center [604, 265] width 47 height 7
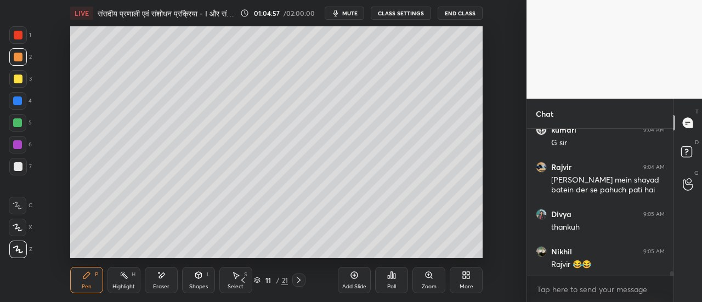
click at [242, 281] on icon at bounding box center [243, 280] width 9 height 9
click at [245, 281] on icon at bounding box center [243, 280] width 9 height 9
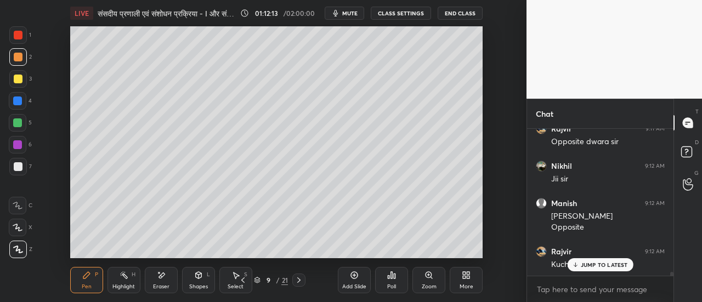
scroll to position [5288, 0]
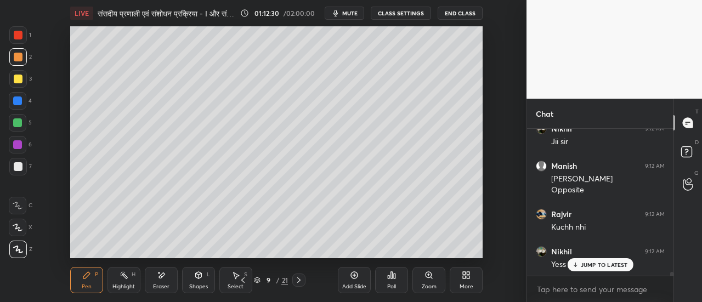
click at [356, 13] on span "mute" at bounding box center [349, 13] width 15 height 8
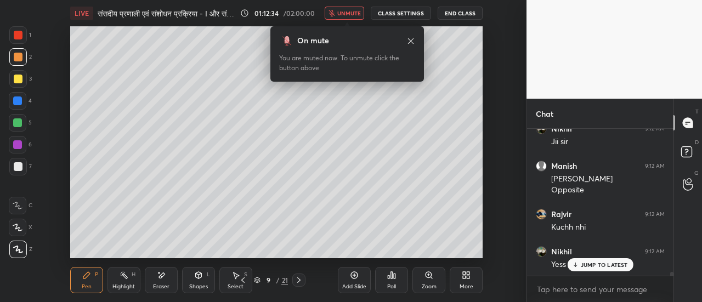
click at [350, 15] on span "unmute" at bounding box center [349, 13] width 24 height 8
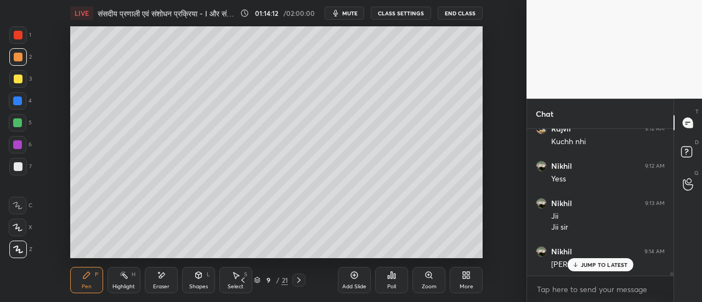
scroll to position [5395, 0]
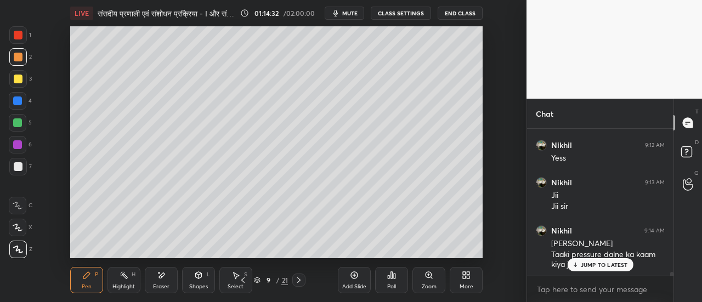
click at [299, 280] on icon at bounding box center [298, 280] width 3 height 5
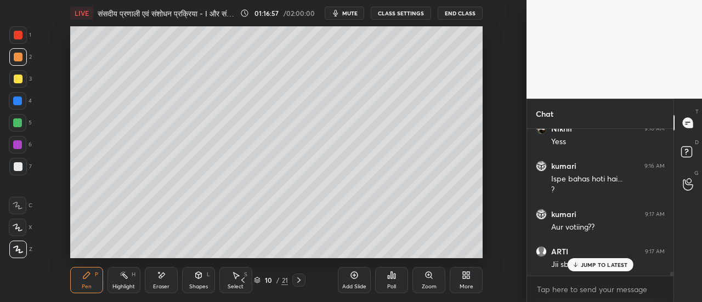
scroll to position [5629, 0]
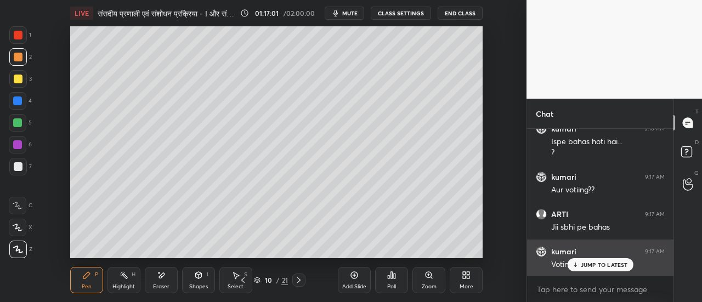
click at [598, 265] on p "JUMP TO LATEST" at bounding box center [604, 265] width 47 height 7
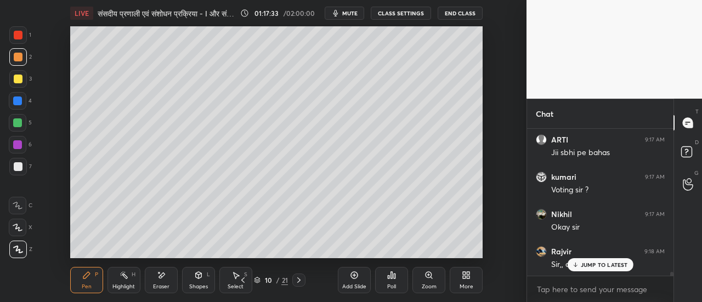
scroll to position [5741, 0]
click at [352, 17] on button "mute" at bounding box center [344, 13] width 39 height 13
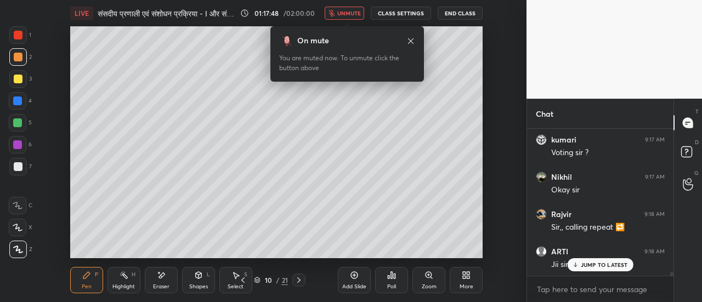
click at [352, 15] on span "unmute" at bounding box center [349, 13] width 24 height 8
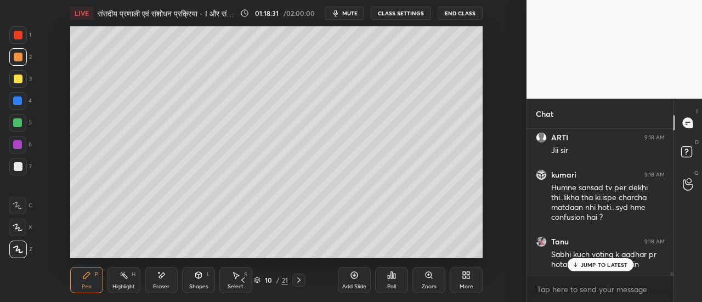
scroll to position [5893, 0]
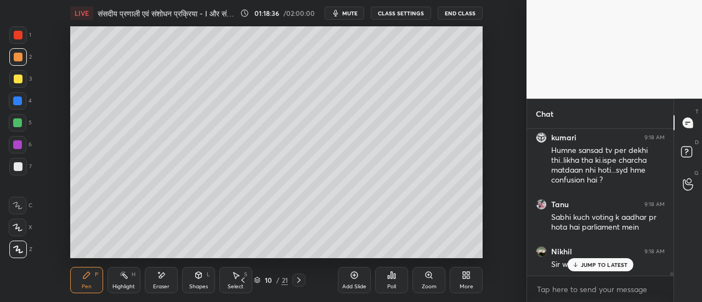
click at [353, 18] on button "mute" at bounding box center [344, 13] width 39 height 13
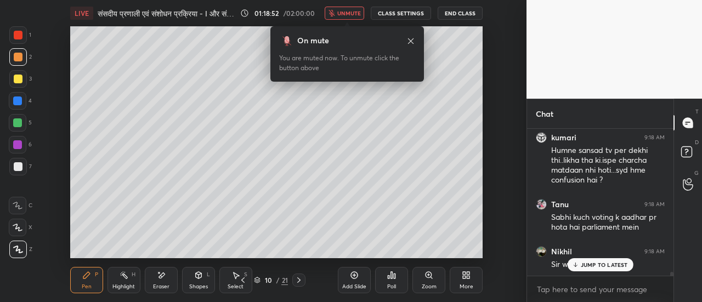
click at [351, 15] on span "unmute" at bounding box center [349, 13] width 24 height 8
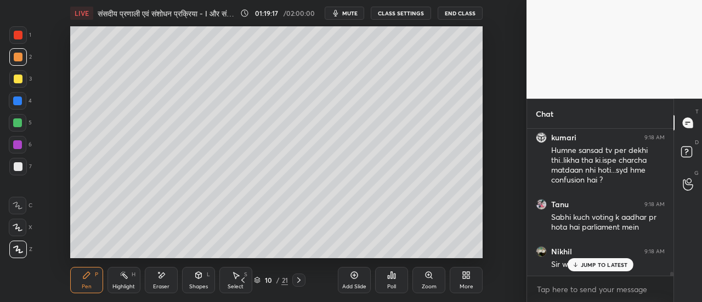
click at [354, 14] on span "mute" at bounding box center [349, 13] width 15 height 8
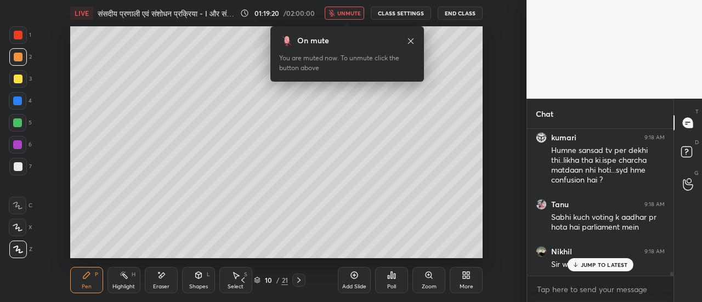
click at [355, 15] on span "unmute" at bounding box center [349, 13] width 24 height 8
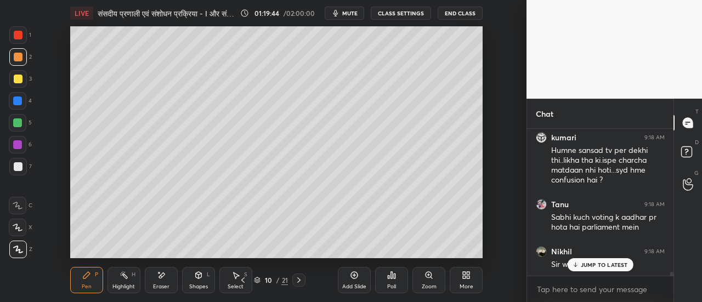
scroll to position [5930, 0]
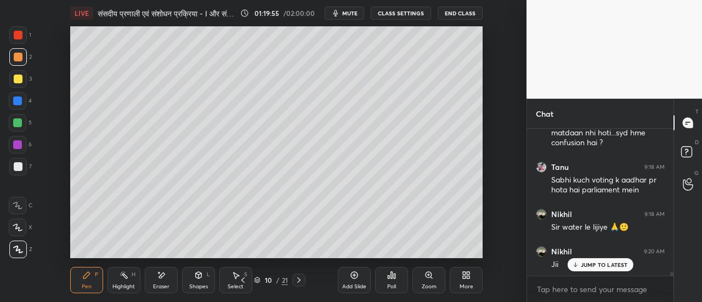
click at [350, 14] on span "mute" at bounding box center [349, 13] width 15 height 8
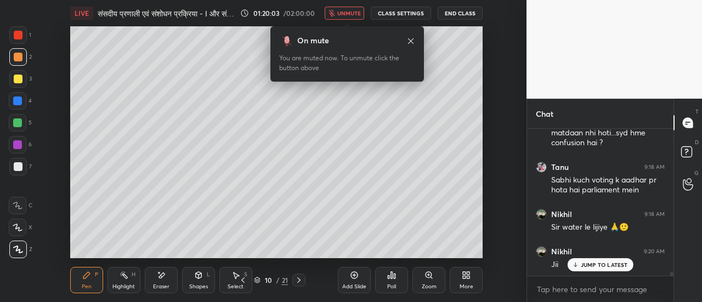
click at [360, 15] on span "unmute" at bounding box center [349, 13] width 24 height 8
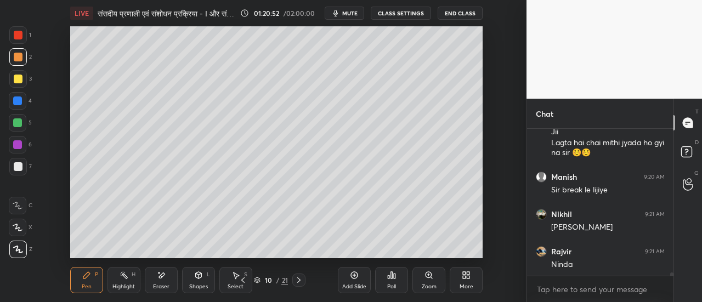
scroll to position [6100, 0]
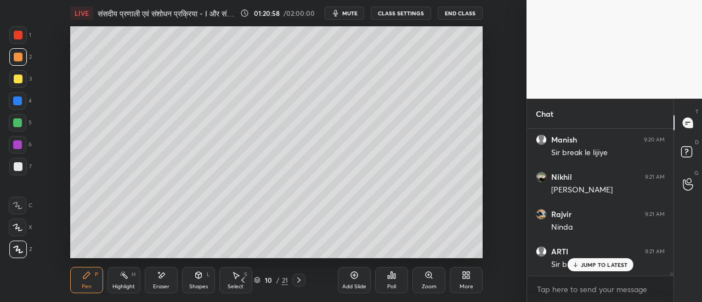
click at [353, 13] on span "mute" at bounding box center [349, 13] width 15 height 8
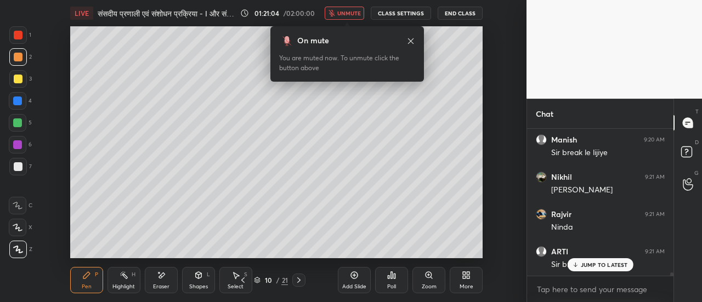
click at [349, 14] on span "unmute" at bounding box center [349, 13] width 24 height 8
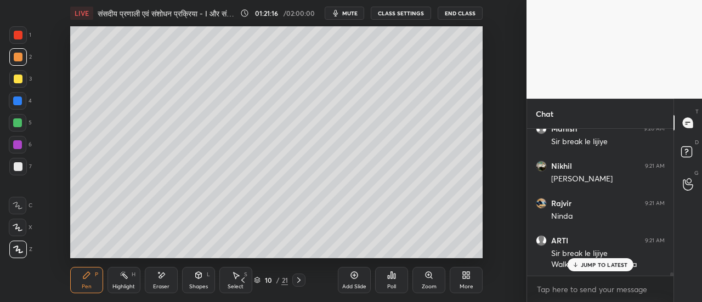
scroll to position [6158, 0]
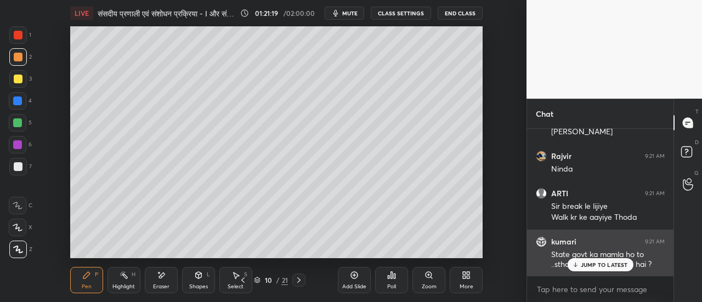
click at [588, 264] on p "JUMP TO LATEST" at bounding box center [604, 265] width 47 height 7
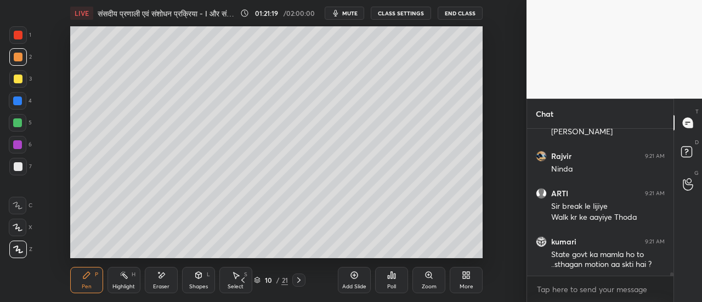
scroll to position [6195, 0]
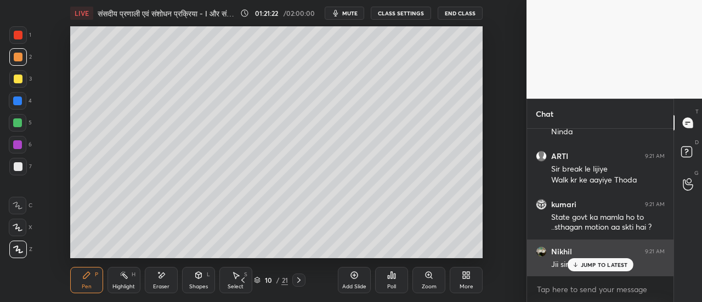
click at [593, 263] on p "JUMP TO LATEST" at bounding box center [604, 265] width 47 height 7
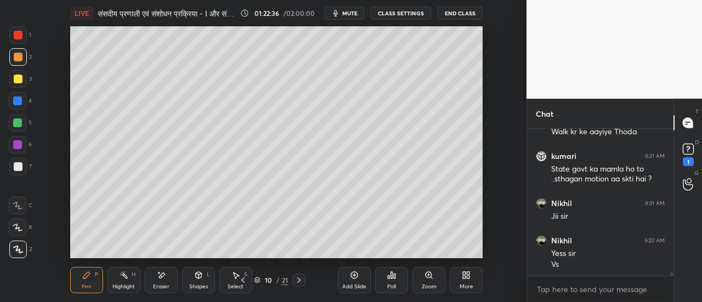
scroll to position [6281, 0]
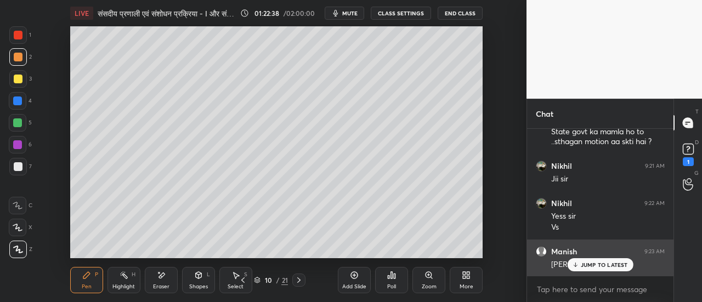
click at [608, 263] on p "JUMP TO LATEST" at bounding box center [604, 265] width 47 height 7
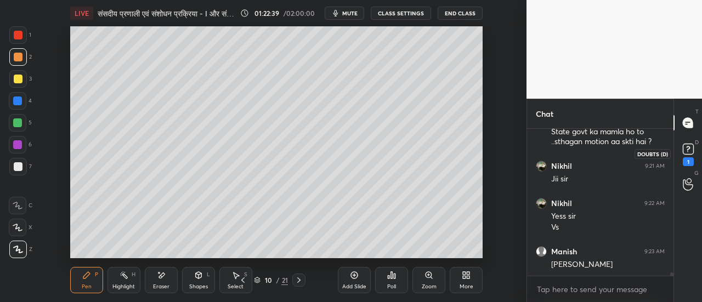
click at [689, 149] on icon at bounding box center [688, 148] width 4 height 4
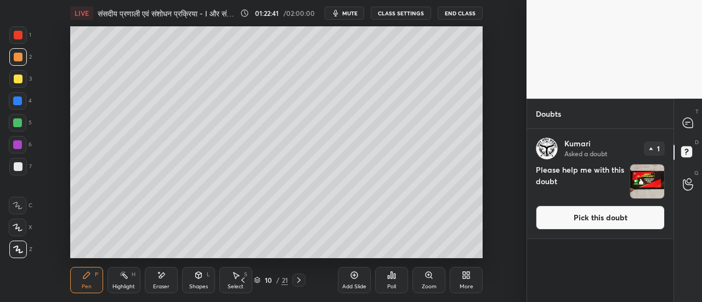
click at [629, 217] on button "Pick this doubt" at bounding box center [600, 218] width 129 height 24
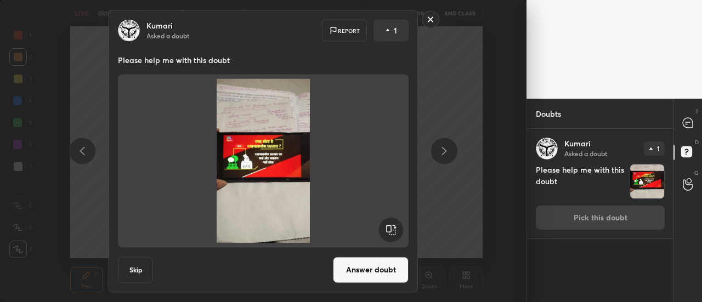
click at [392, 270] on button "Answer doubt" at bounding box center [371, 270] width 76 height 26
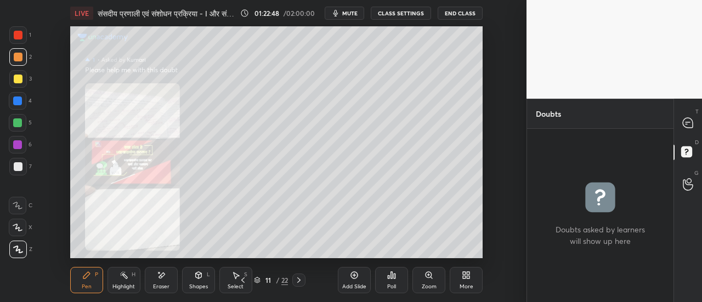
click at [427, 280] on icon at bounding box center [429, 275] width 9 height 9
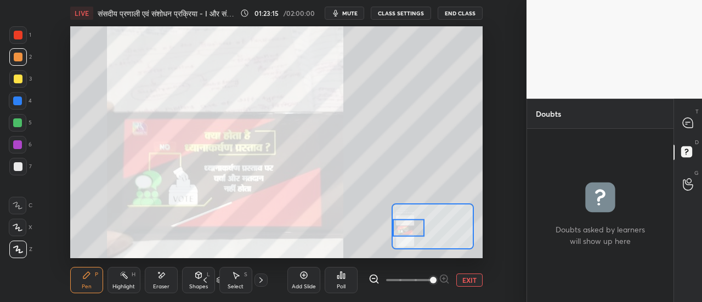
click at [400, 236] on div at bounding box center [409, 228] width 32 height 18
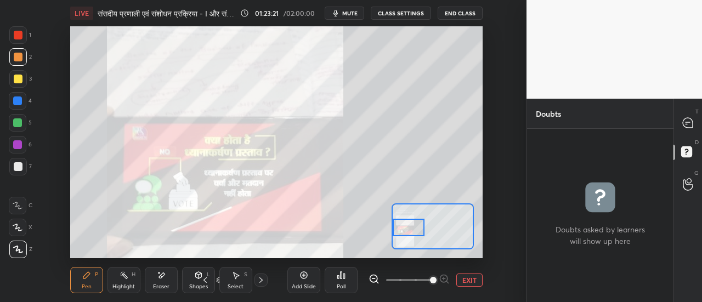
click at [467, 284] on button "EXIT" at bounding box center [469, 280] width 26 height 13
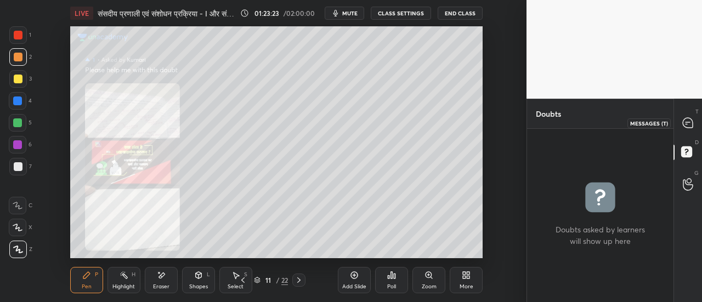
click at [688, 123] on icon at bounding box center [688, 123] width 10 height 10
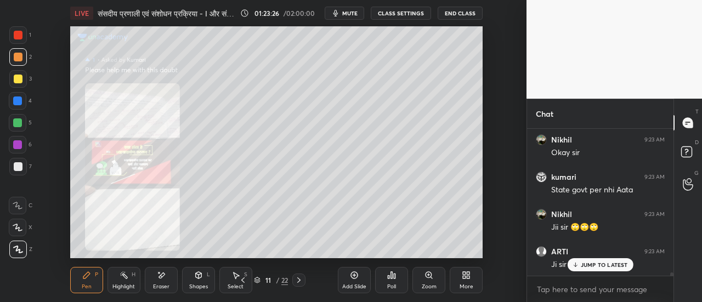
scroll to position [6467, 0]
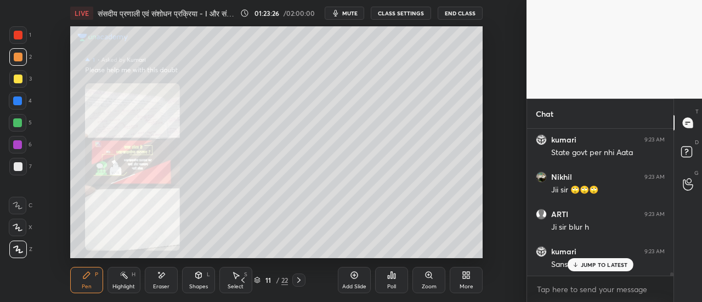
click at [594, 268] on p "JUMP TO LATEST" at bounding box center [604, 265] width 47 height 7
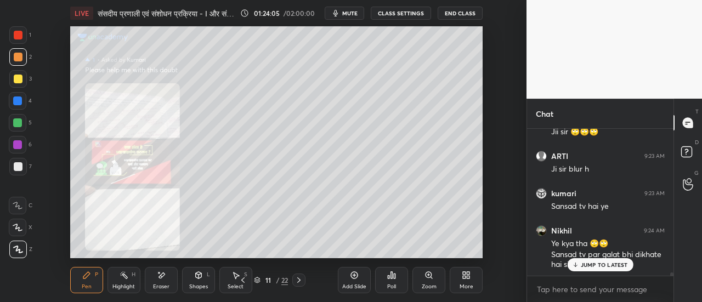
scroll to position [6563, 0]
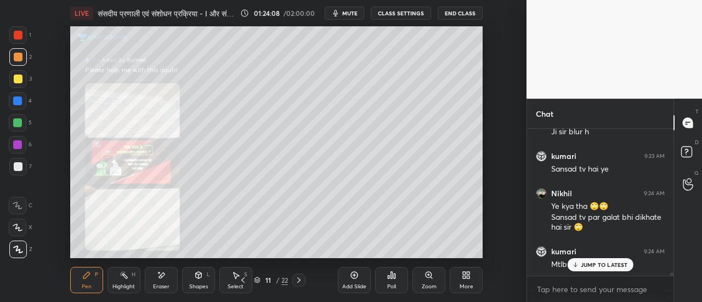
click at [597, 268] on p "JUMP TO LATEST" at bounding box center [604, 265] width 47 height 7
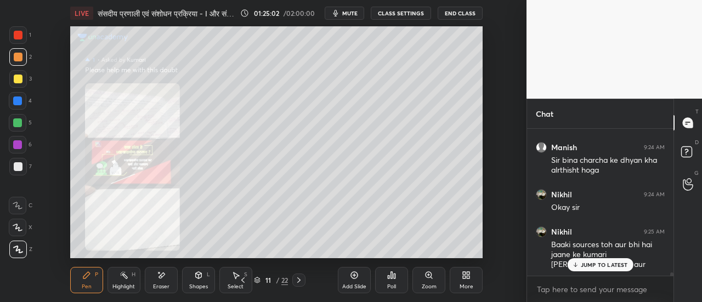
scroll to position [6742, 0]
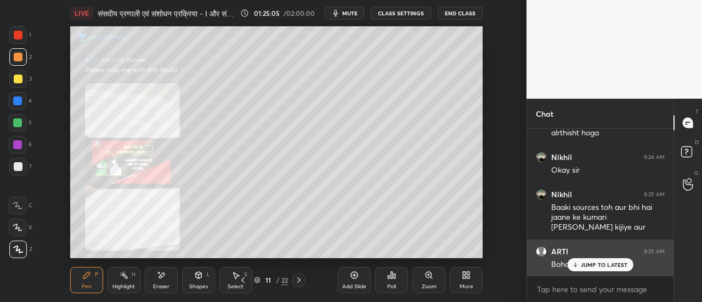
click at [588, 266] on p "JUMP TO LATEST" at bounding box center [604, 265] width 47 height 7
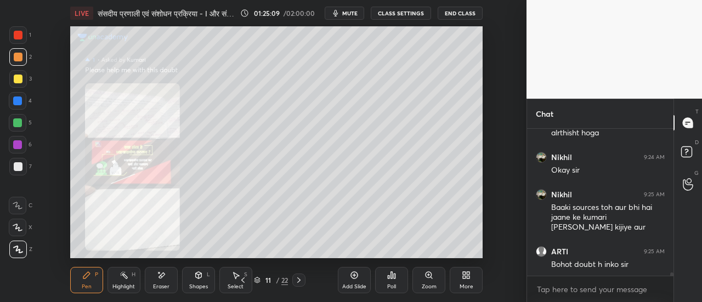
scroll to position [6789, 0]
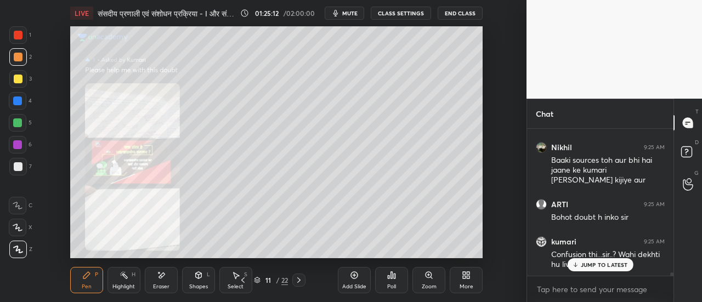
click at [595, 265] on p "JUMP TO LATEST" at bounding box center [604, 265] width 47 height 7
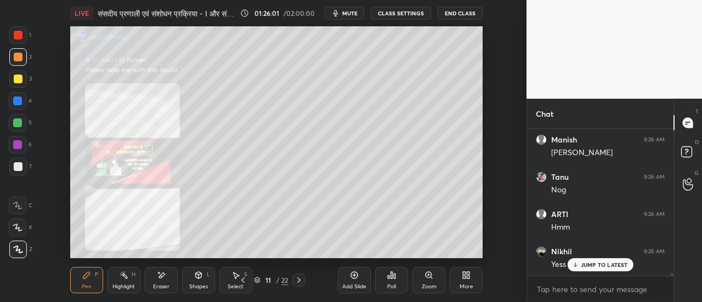
scroll to position [7173, 0]
click at [240, 284] on icon at bounding box center [243, 280] width 9 height 9
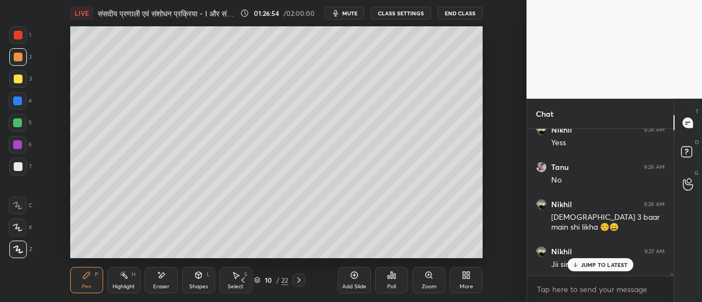
scroll to position [7304, 0]
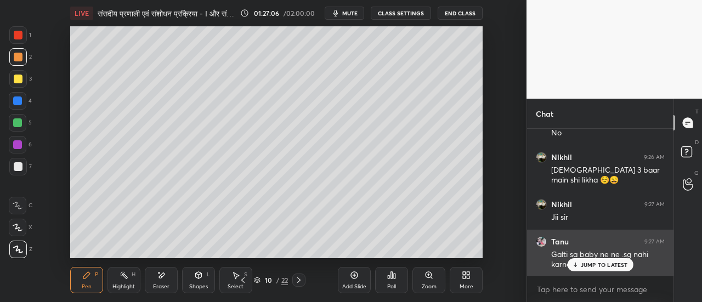
click at [596, 264] on p "JUMP TO LATEST" at bounding box center [604, 265] width 47 height 7
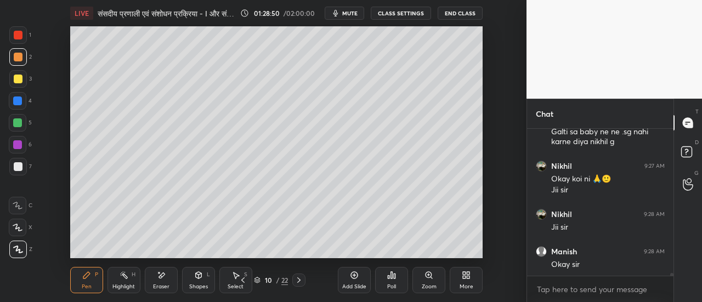
scroll to position [7474, 0]
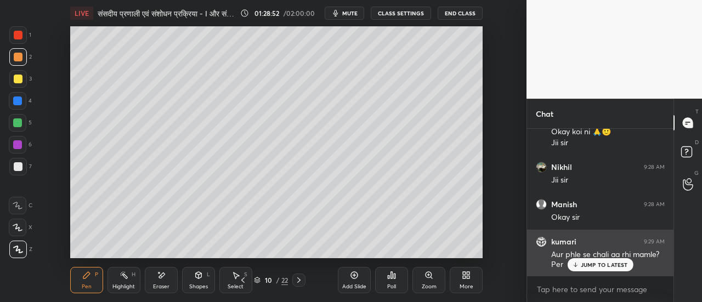
click at [599, 273] on div "kumari 9:29 AM Aur phle se chali aa rhi mamle? Per" at bounding box center [600, 253] width 146 height 47
click at [602, 266] on p "JUMP TO LATEST" at bounding box center [604, 265] width 47 height 7
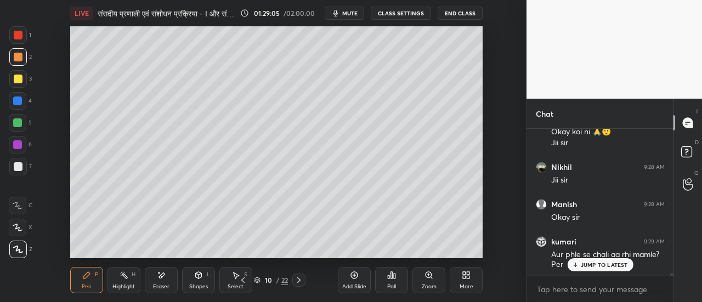
scroll to position [7512, 0]
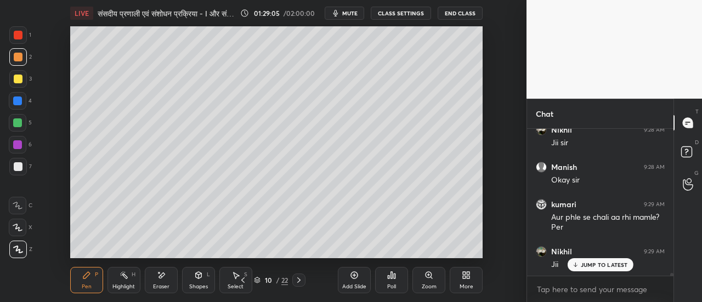
click at [21, 36] on div at bounding box center [18, 35] width 9 height 9
click at [350, 17] on button "mute" at bounding box center [344, 13] width 39 height 13
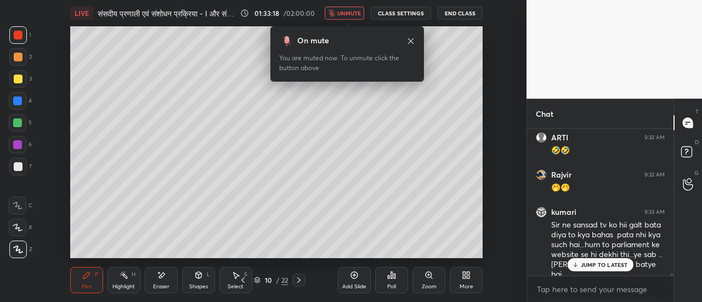
scroll to position [7955, 0]
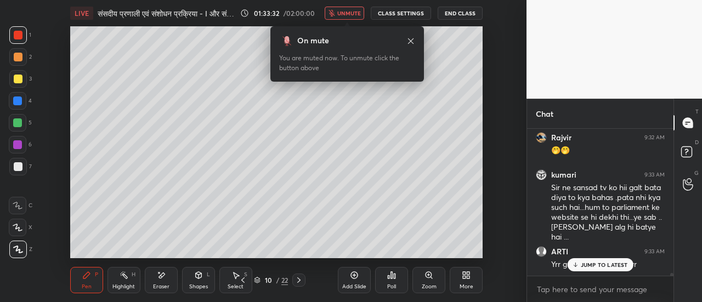
click at [346, 13] on span "unmute" at bounding box center [349, 13] width 24 height 8
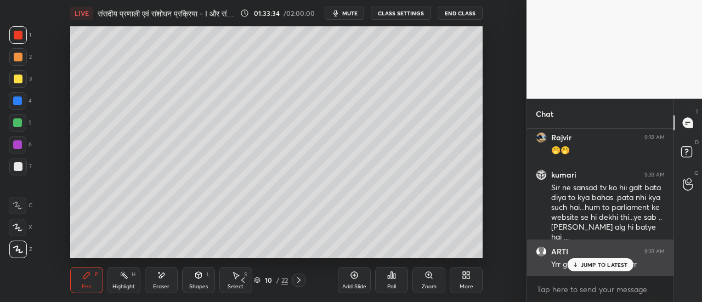
click at [592, 262] on p "JUMP TO LATEST" at bounding box center [604, 265] width 47 height 7
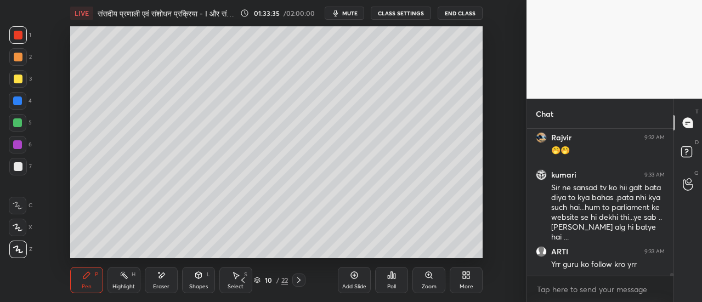
click at [163, 285] on div "Eraser" at bounding box center [161, 286] width 16 height 5
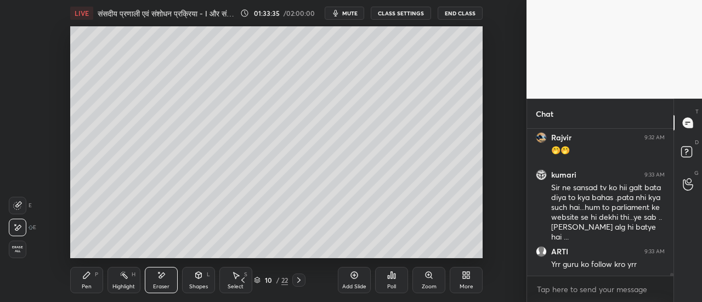
scroll to position [8012, 0]
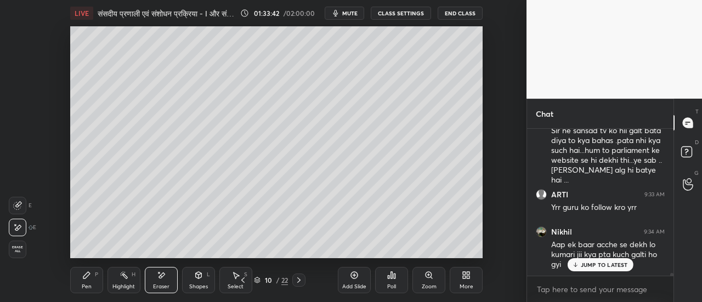
click at [86, 281] on div "Pen P" at bounding box center [86, 280] width 33 height 26
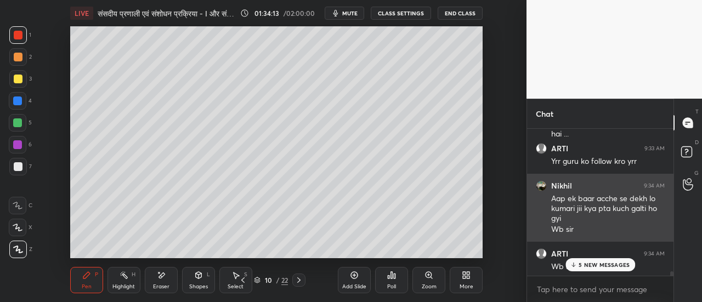
scroll to position [8060, 0]
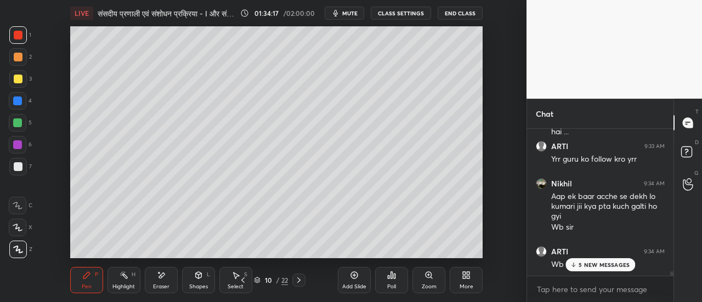
click at [588, 267] on p "5 NEW MESSAGES" at bounding box center [604, 265] width 51 height 7
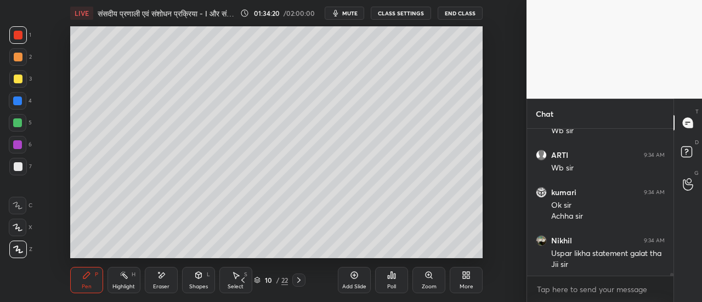
scroll to position [8194, 0]
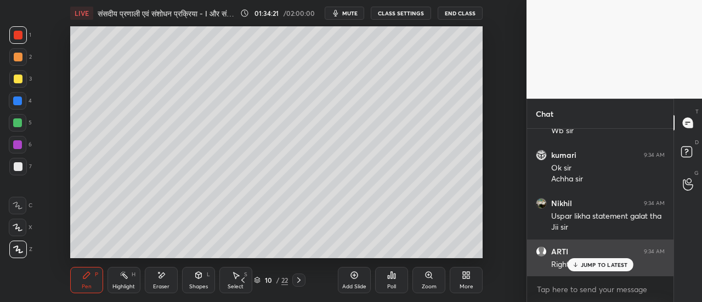
click at [598, 265] on p "JUMP TO LATEST" at bounding box center [604, 265] width 47 height 7
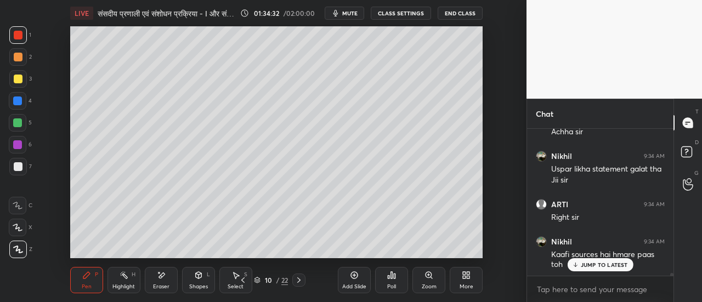
scroll to position [8278, 0]
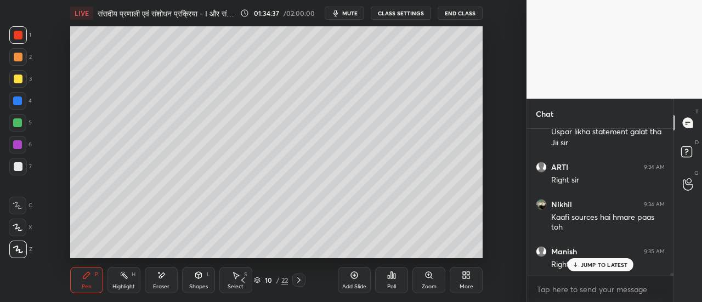
click at [591, 266] on p "JUMP TO LATEST" at bounding box center [604, 265] width 47 height 7
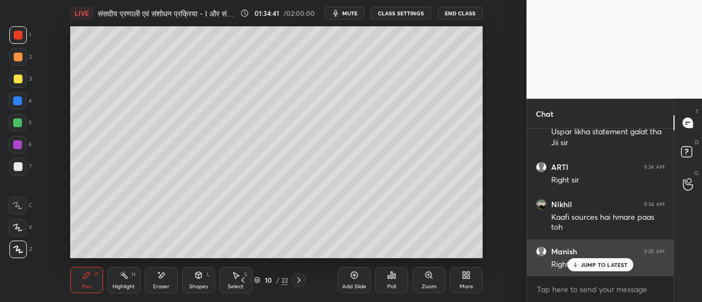
click at [601, 265] on p "JUMP TO LATEST" at bounding box center [604, 265] width 47 height 7
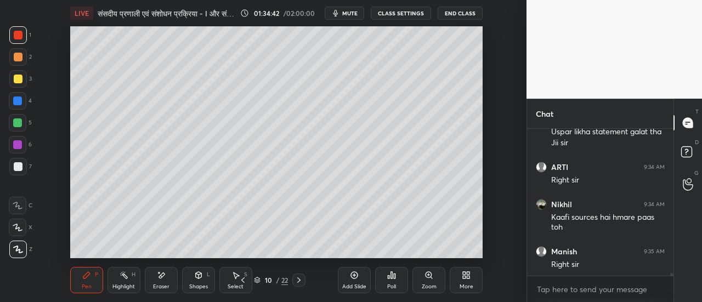
scroll to position [8326, 0]
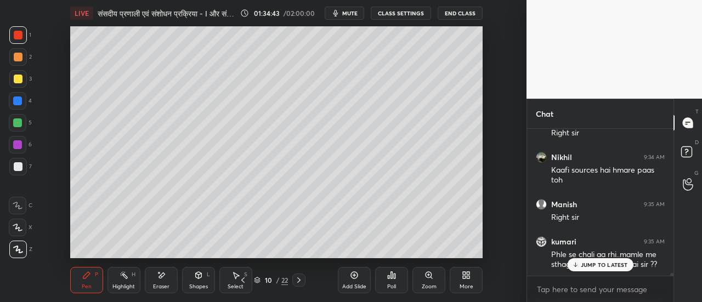
click at [584, 263] on p "JUMP TO LATEST" at bounding box center [604, 265] width 47 height 7
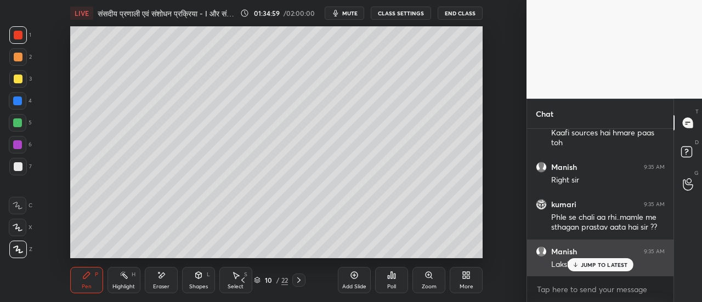
click at [585, 263] on p "JUMP TO LATEST" at bounding box center [604, 265] width 47 height 7
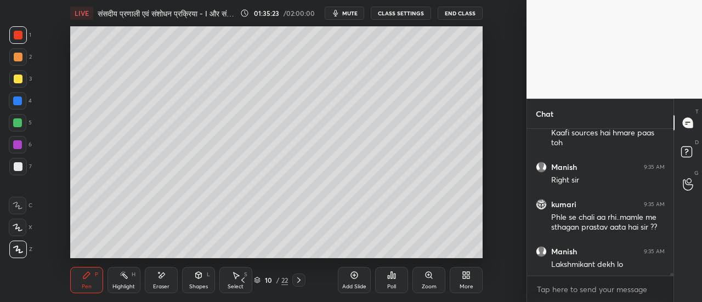
scroll to position [8410, 0]
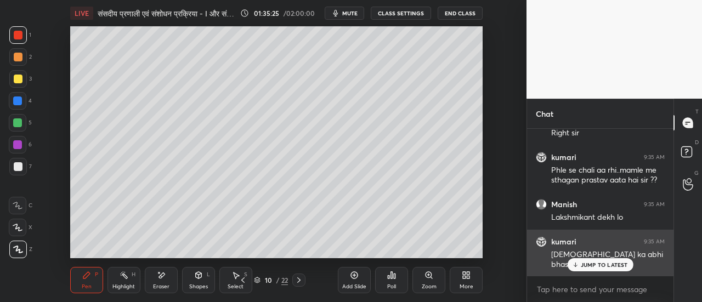
click at [595, 264] on p "JUMP TO LATEST" at bounding box center [604, 265] width 47 height 7
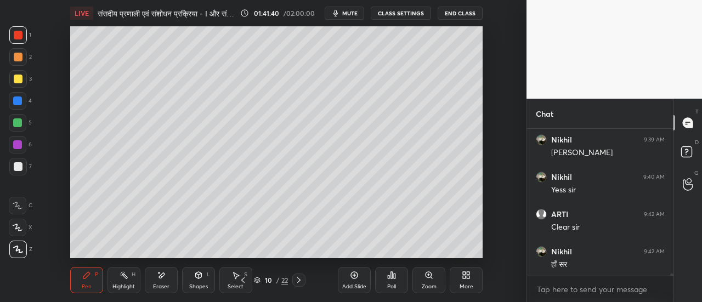
scroll to position [8852, 0]
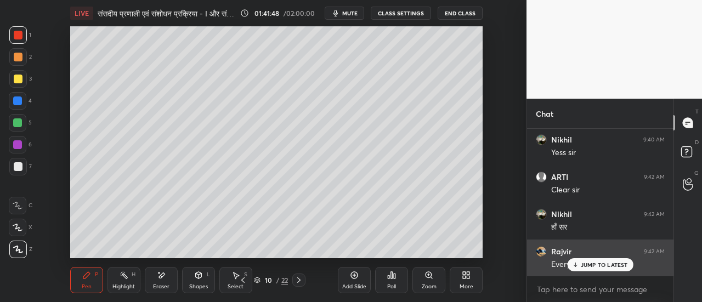
click at [596, 263] on p "JUMP TO LATEST" at bounding box center [604, 265] width 47 height 7
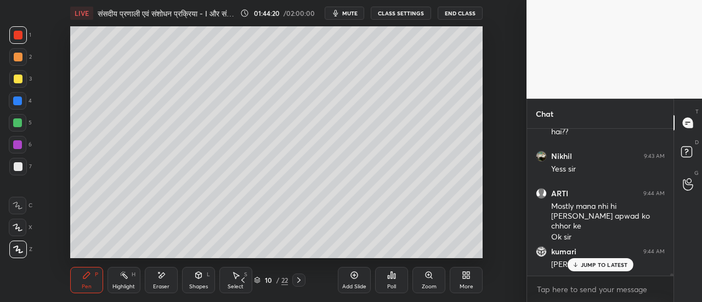
scroll to position [9099, 0]
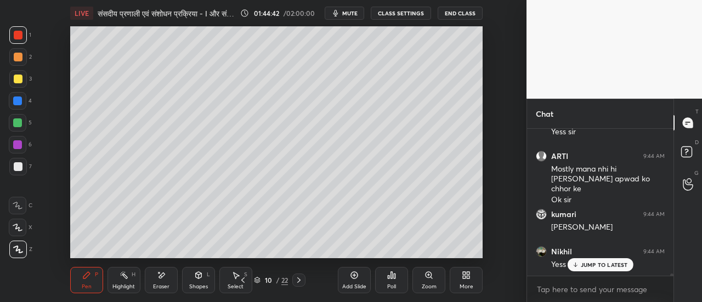
click at [299, 284] on icon at bounding box center [299, 280] width 9 height 9
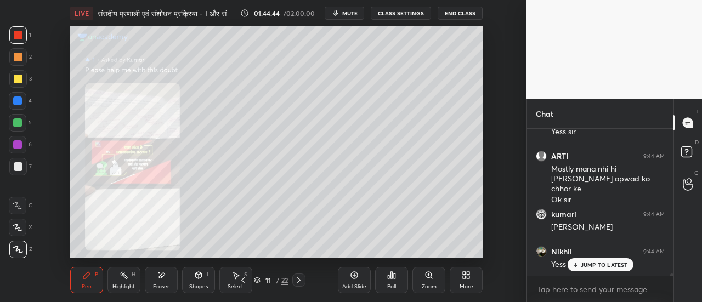
click at [297, 282] on icon at bounding box center [299, 280] width 9 height 9
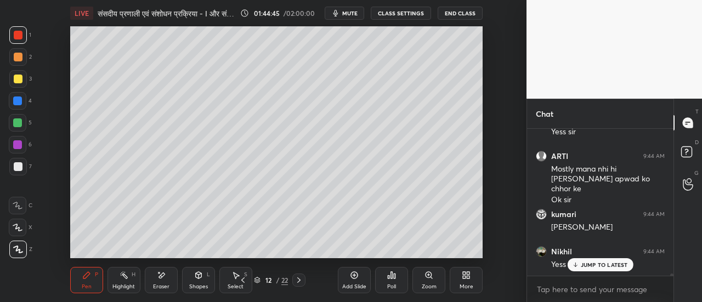
click at [298, 280] on icon at bounding box center [299, 280] width 9 height 9
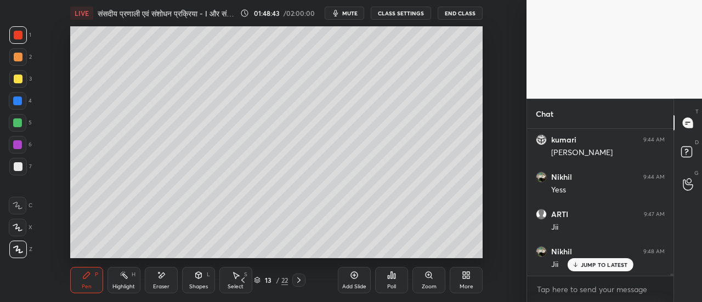
scroll to position [9211, 0]
click at [243, 279] on icon at bounding box center [242, 280] width 3 height 5
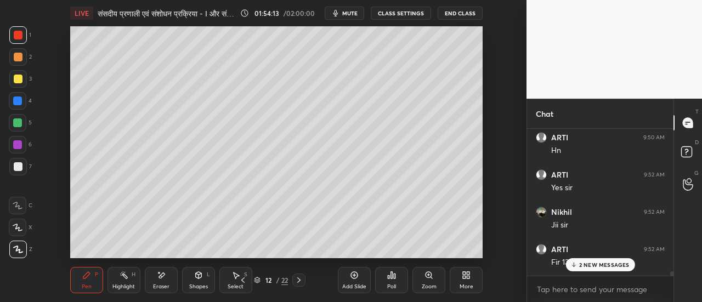
scroll to position [9520, 0]
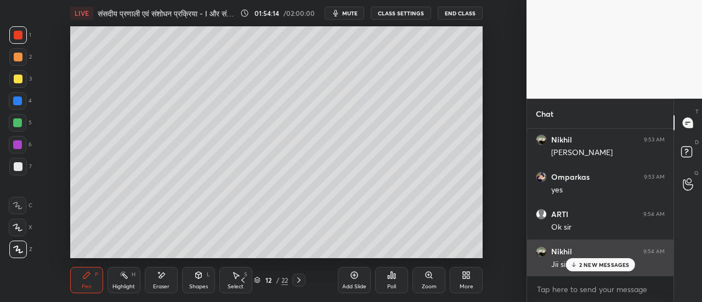
click at [591, 265] on p "2 NEW MESSAGES" at bounding box center [604, 265] width 50 height 7
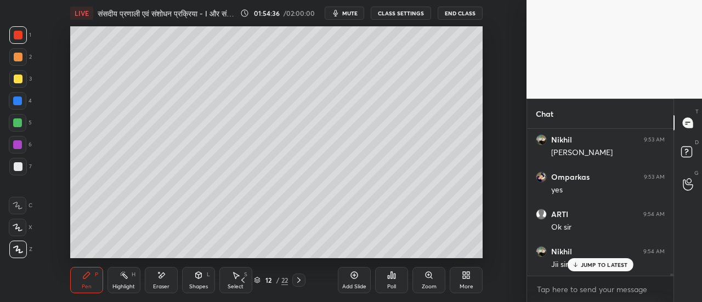
scroll to position [9557, 0]
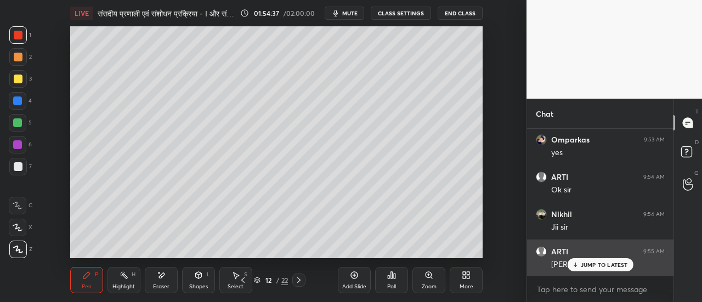
click at [597, 264] on p "JUMP TO LATEST" at bounding box center [604, 265] width 47 height 7
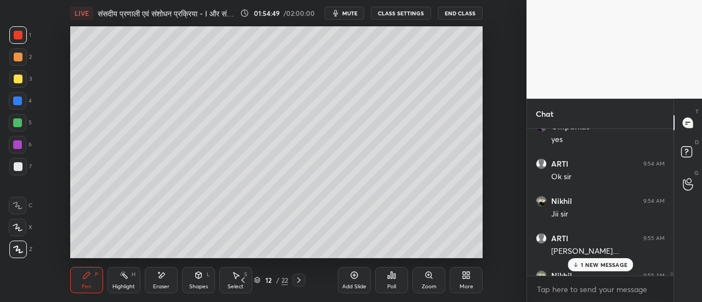
scroll to position [9605, 0]
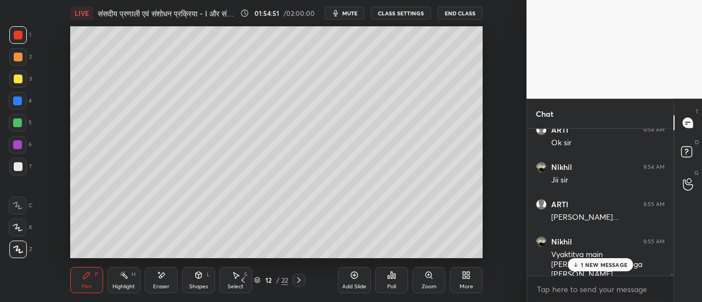
click at [603, 265] on p "1 NEW MESSAGE" at bounding box center [604, 265] width 47 height 7
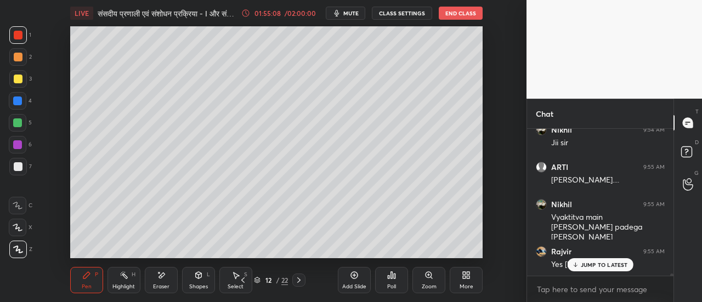
scroll to position [9679, 0]
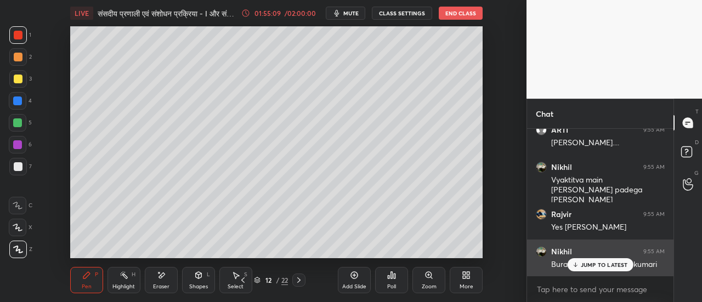
click at [597, 264] on p "JUMP TO LATEST" at bounding box center [604, 265] width 47 height 7
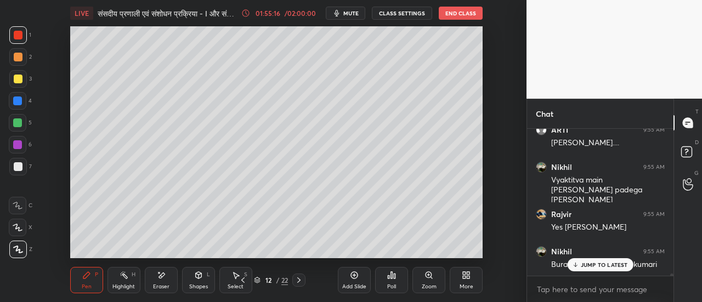
scroll to position [9746, 0]
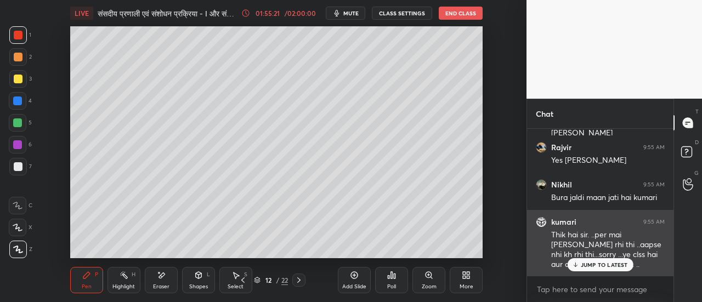
click at [606, 265] on p "JUMP TO LATEST" at bounding box center [604, 265] width 47 height 7
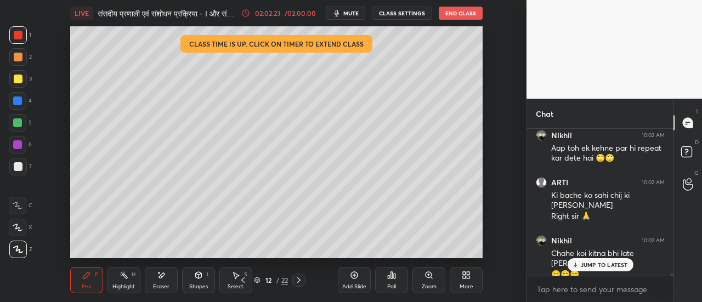
scroll to position [10776, 0]
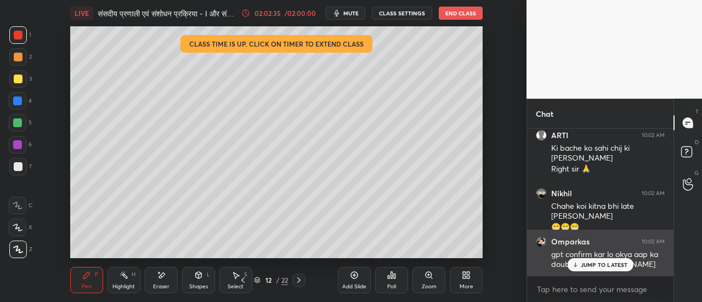
click at [604, 264] on p "JUMP TO LATEST" at bounding box center [604, 265] width 47 height 7
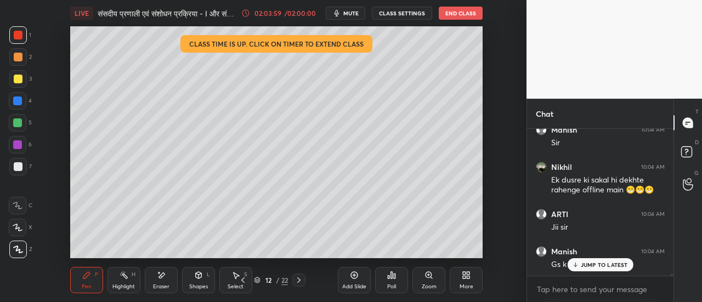
scroll to position [11328, 0]
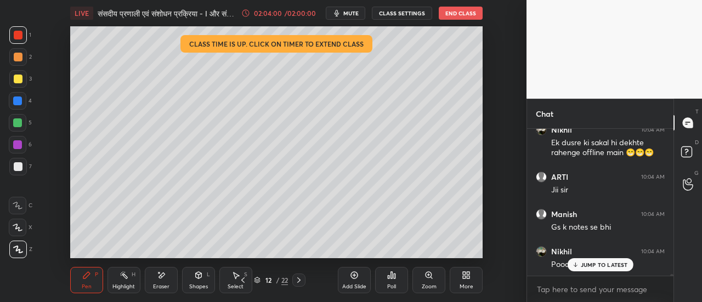
click at [298, 282] on icon at bounding box center [299, 280] width 9 height 9
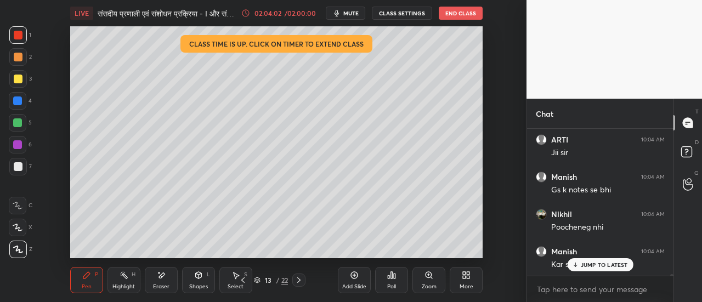
scroll to position [11402, 0]
click at [298, 281] on icon at bounding box center [299, 280] width 9 height 9
click at [18, 168] on div at bounding box center [18, 166] width 9 height 9
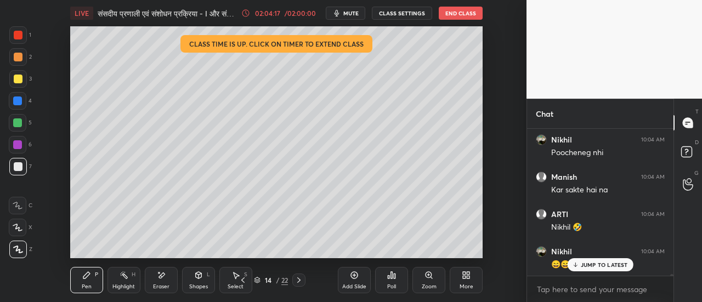
scroll to position [11477, 0]
click at [616, 264] on p "JUMP TO LATEST" at bounding box center [604, 265] width 47 height 7
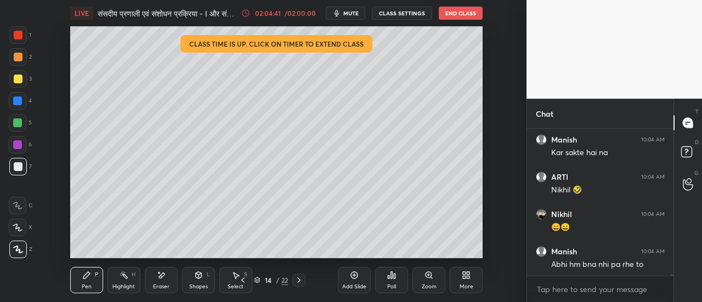
scroll to position [11514, 0]
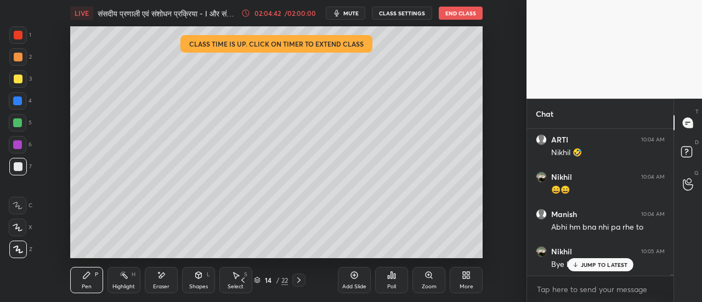
click at [468, 15] on button "End Class" at bounding box center [461, 13] width 44 height 13
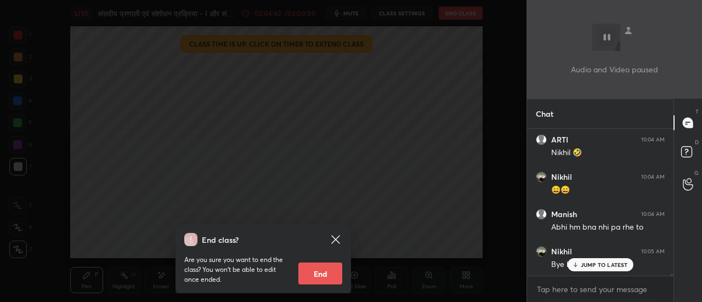
scroll to position [11552, 0]
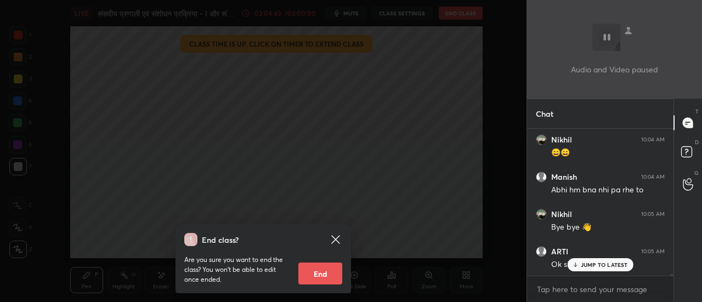
click at [331, 276] on button "End" at bounding box center [320, 274] width 44 height 22
type textarea "x"
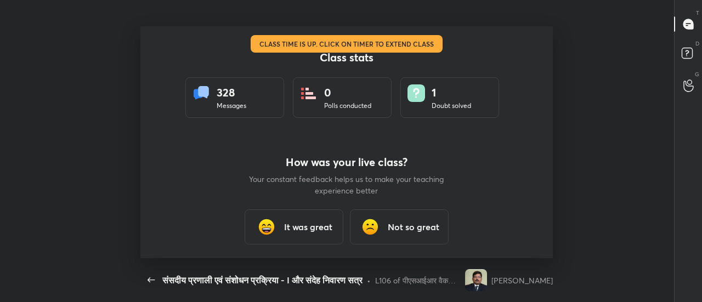
scroll to position [232, 693]
click at [327, 224] on h3 "It was great" at bounding box center [308, 226] width 48 height 13
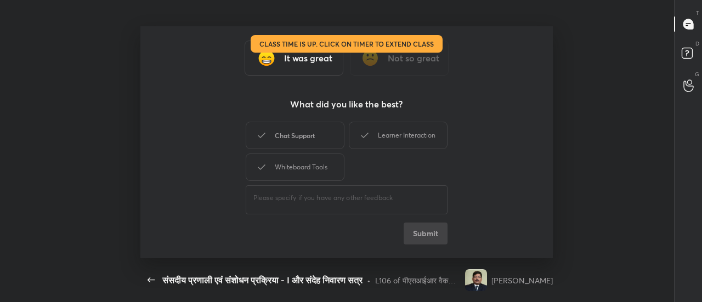
click at [308, 140] on div "Chat Support" at bounding box center [295, 135] width 99 height 27
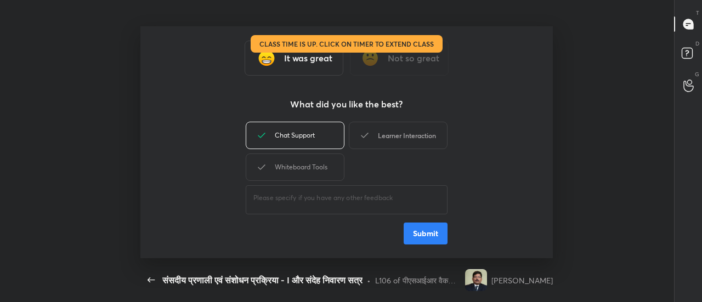
click at [394, 132] on div "Learner Interaction" at bounding box center [398, 135] width 99 height 27
click at [336, 173] on div "Whiteboard Tools" at bounding box center [295, 167] width 99 height 27
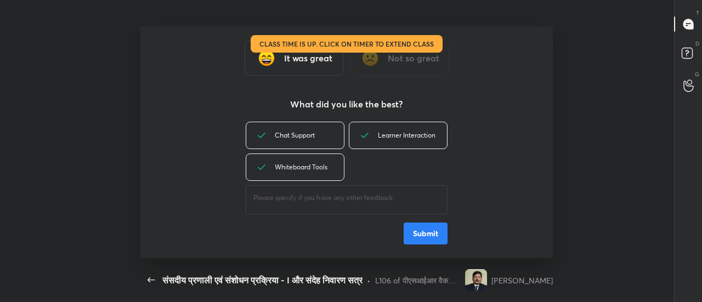
click at [425, 235] on button "Submit" at bounding box center [426, 234] width 44 height 22
